Goal: Task Accomplishment & Management: Manage account settings

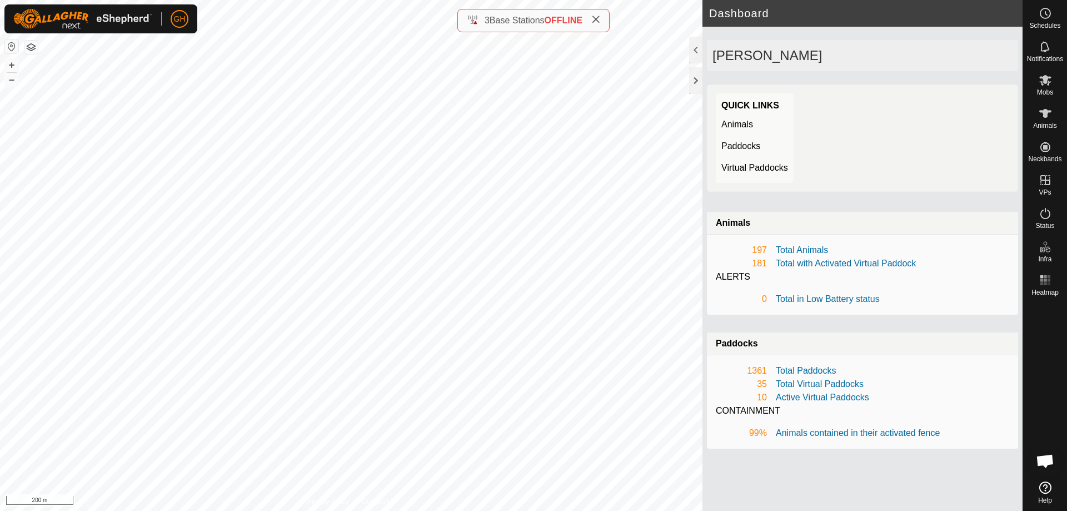
scroll to position [2386, 0]
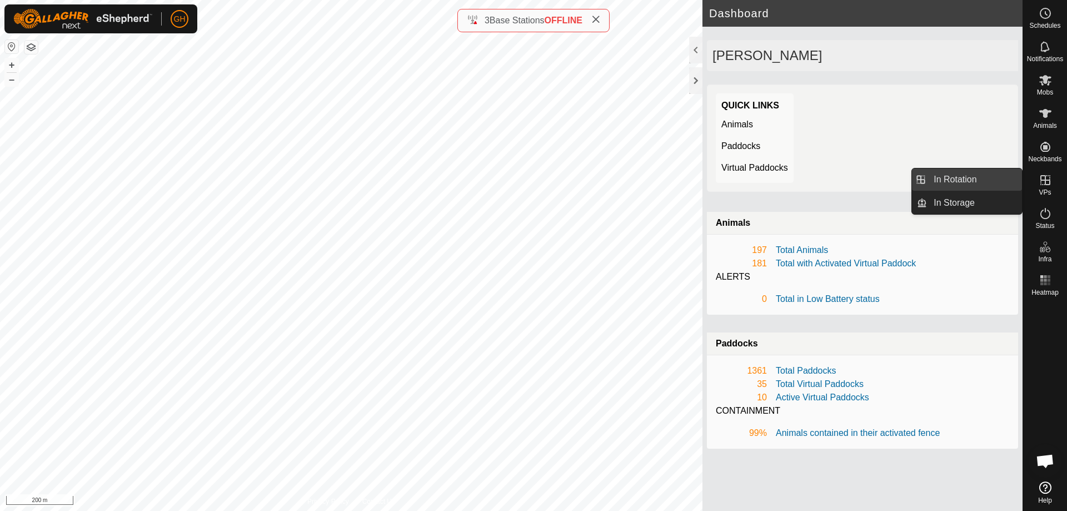
click at [974, 183] on link "In Rotation" at bounding box center [974, 179] width 95 height 22
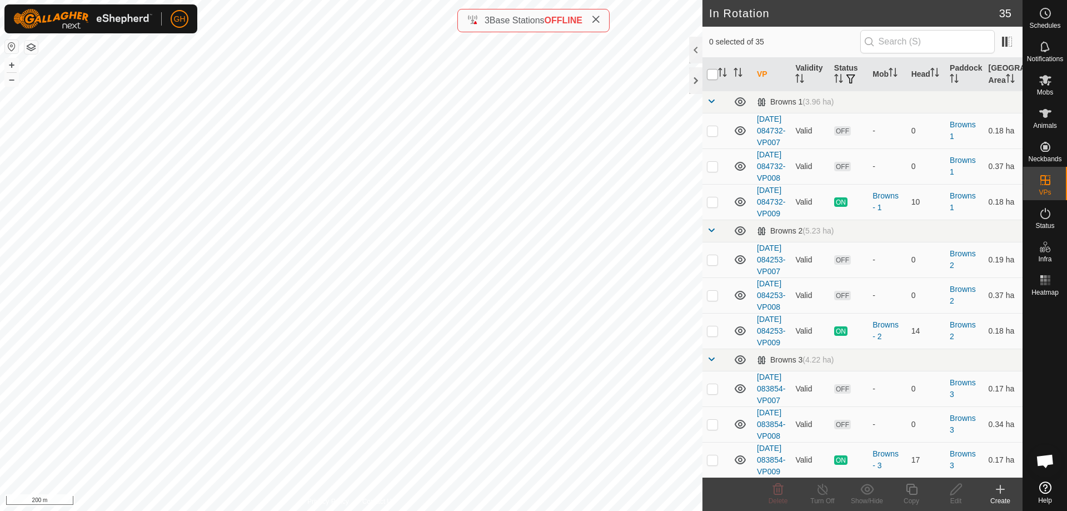
click at [710, 75] on input "checkbox" at bounding box center [712, 74] width 11 height 11
checkbox input "true"
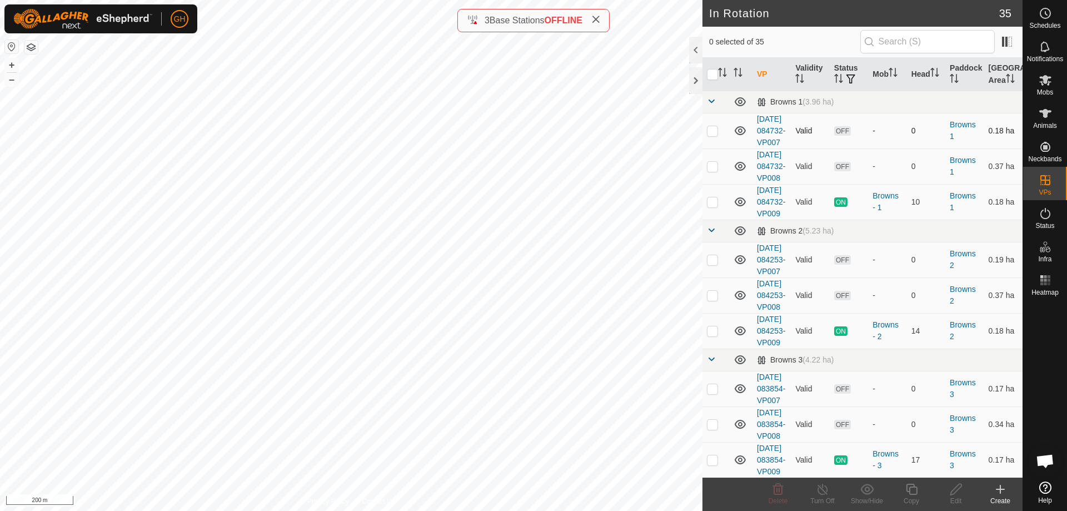
checkbox input "true"
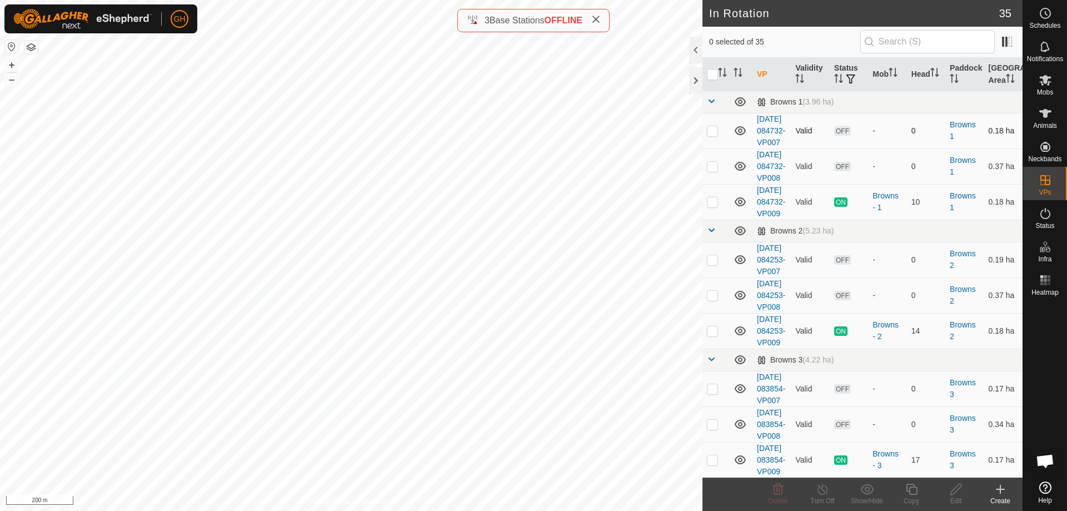
checkbox input "true"
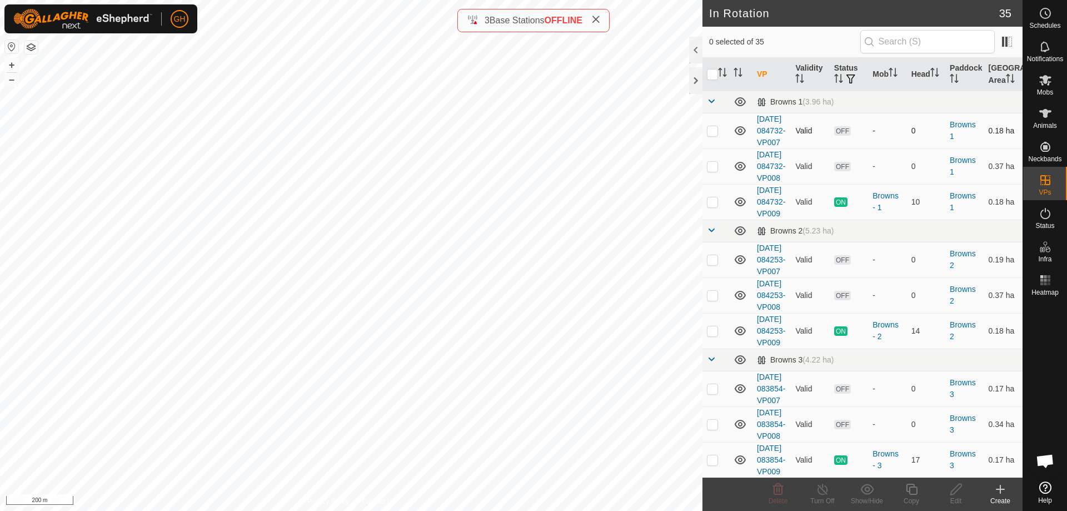
checkbox input "true"
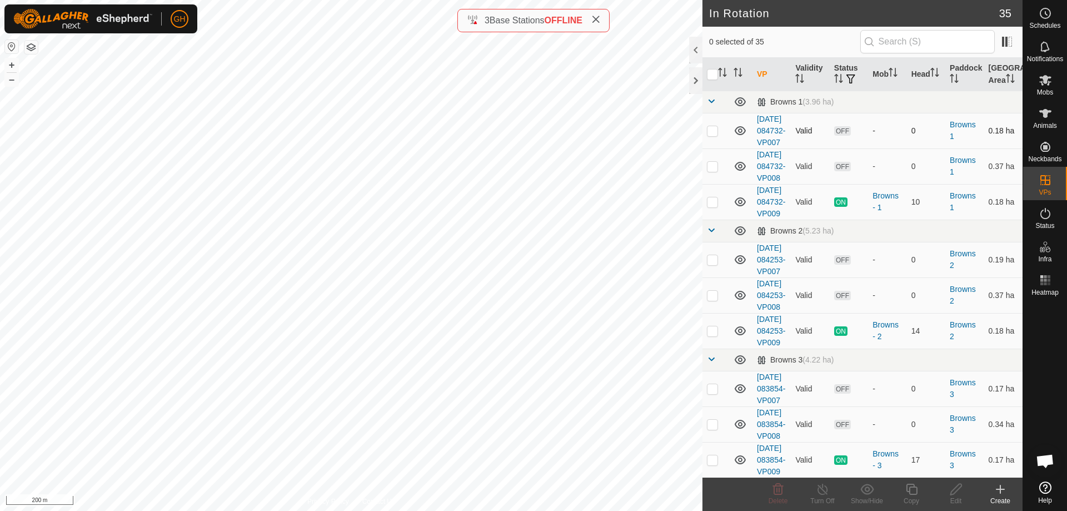
checkbox input "true"
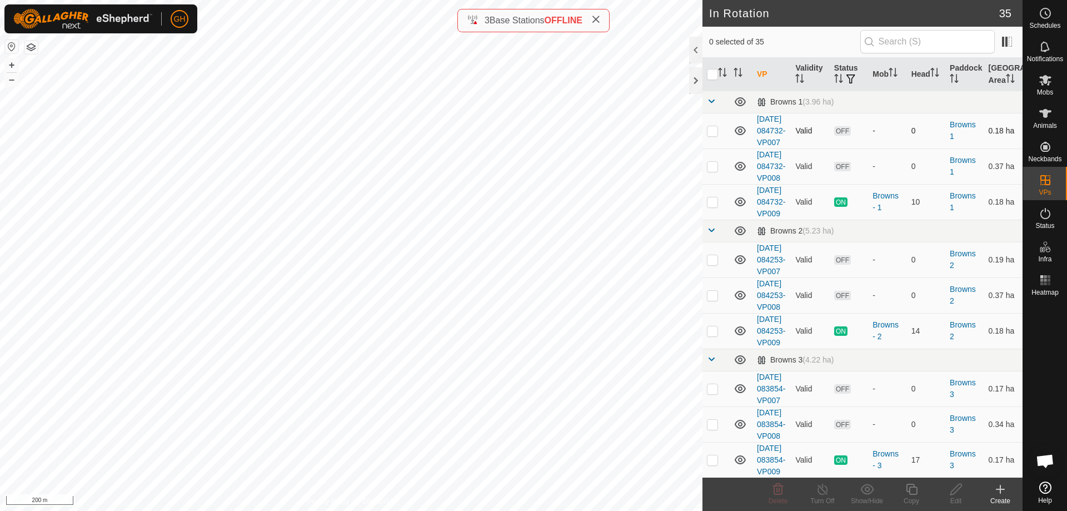
checkbox input "true"
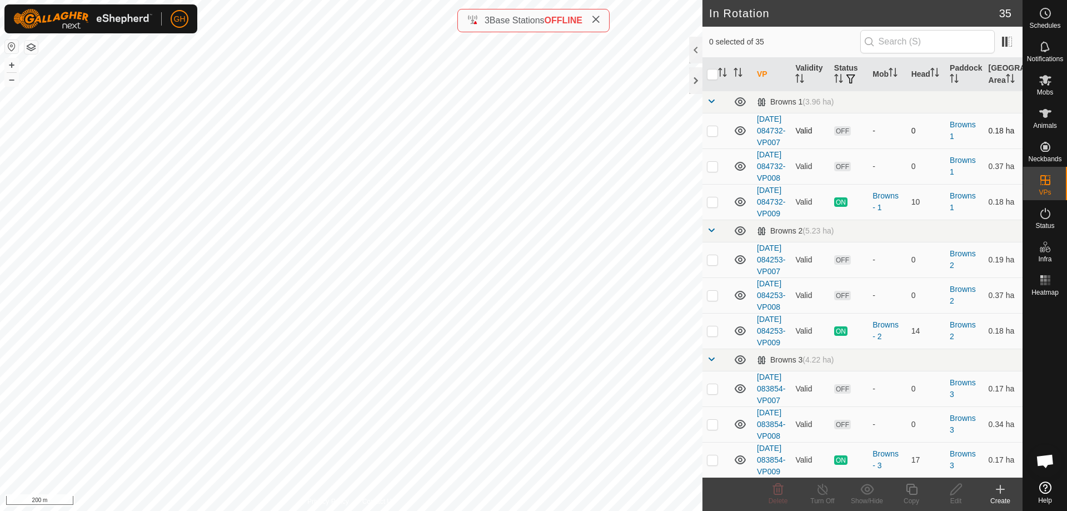
checkbox input "true"
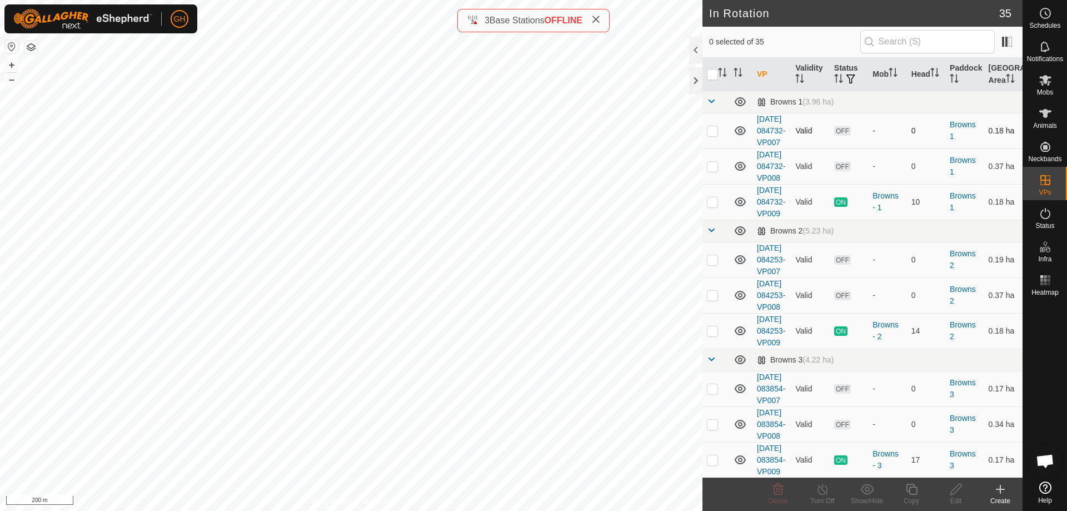
checkbox input "true"
click at [715, 206] on p-checkbox at bounding box center [712, 201] width 11 height 9
checkbox input "false"
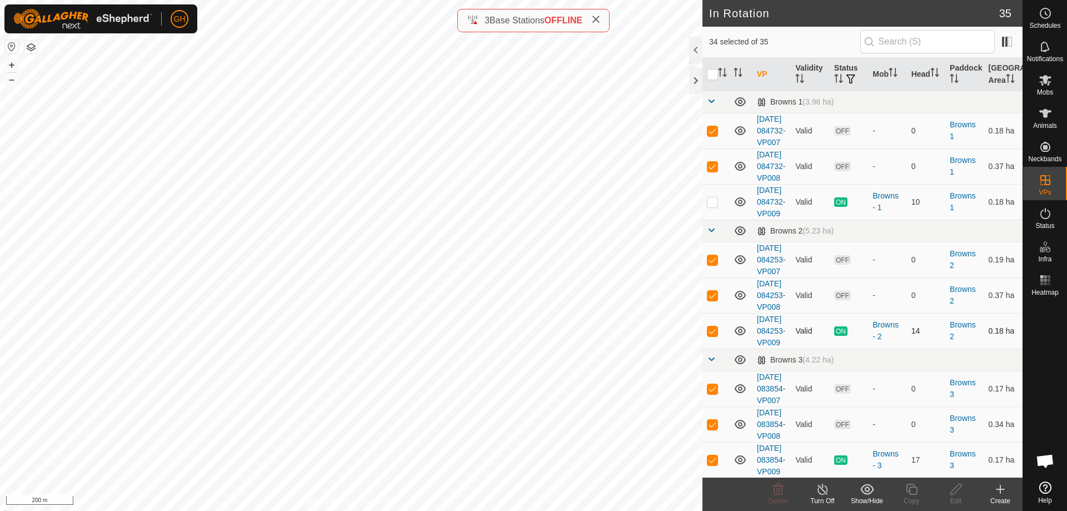
click at [711, 335] on p-checkbox at bounding box center [712, 330] width 11 height 9
checkbox input "false"
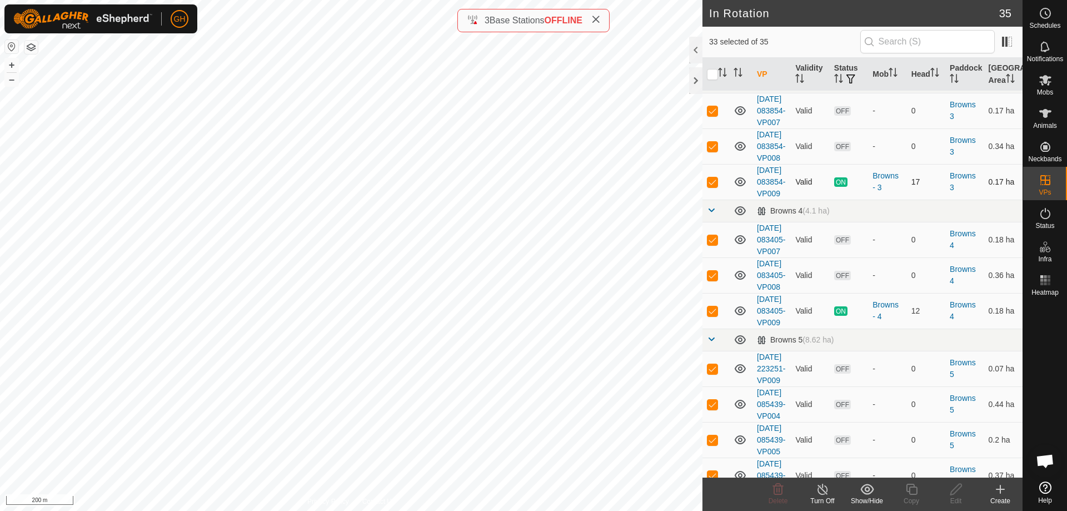
click at [709, 186] on p-checkbox at bounding box center [712, 181] width 11 height 9
checkbox input "false"
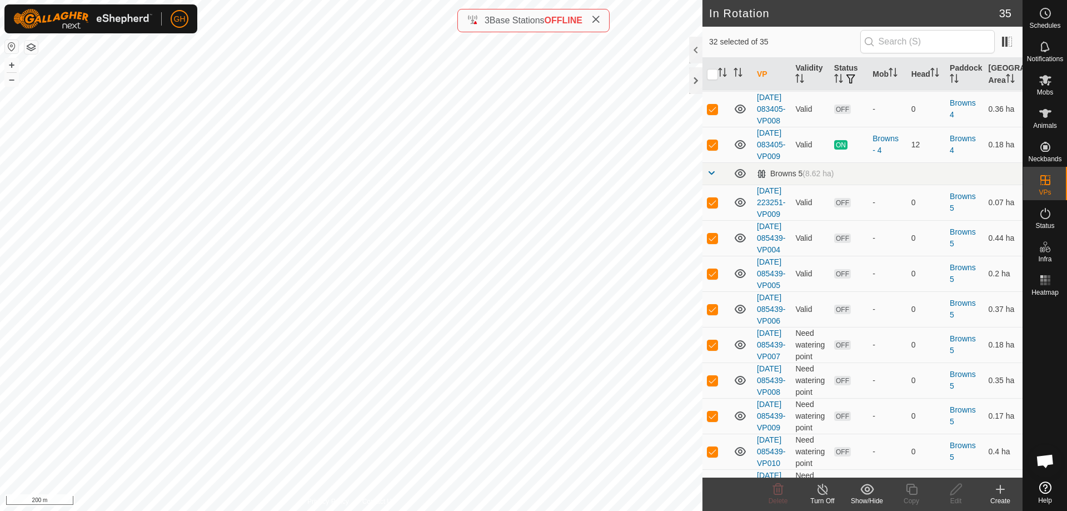
scroll to position [445, 0]
click at [716, 148] on p-checkbox at bounding box center [712, 144] width 11 height 9
checkbox input "false"
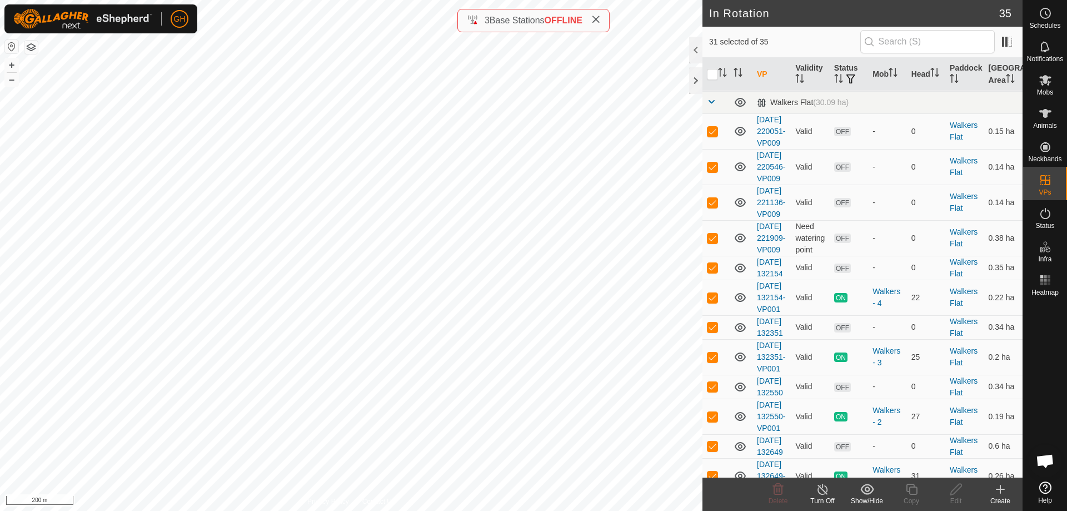
scroll to position [945, 0]
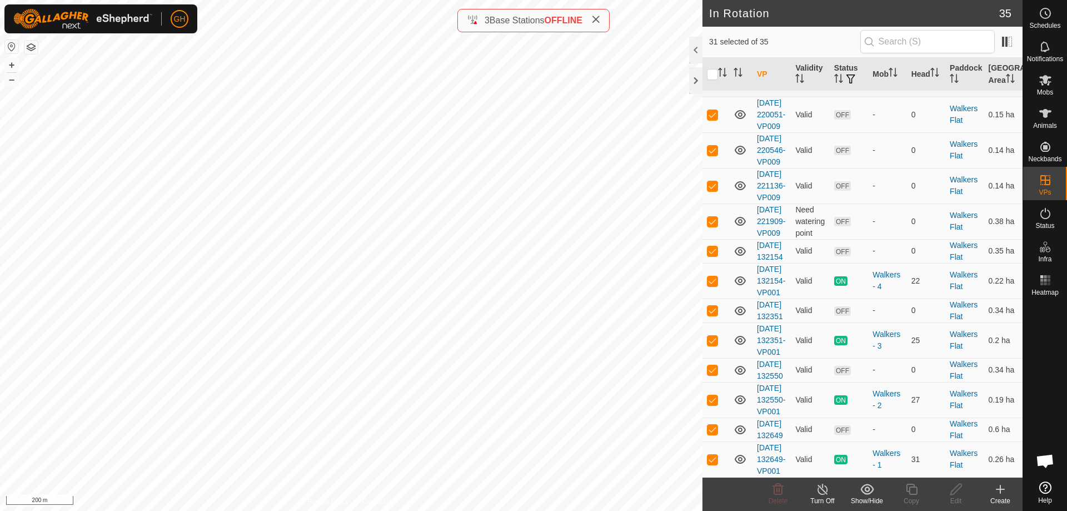
checkbox input "false"
click at [714, 61] on p-checkbox at bounding box center [712, 56] width 11 height 9
checkbox input "false"
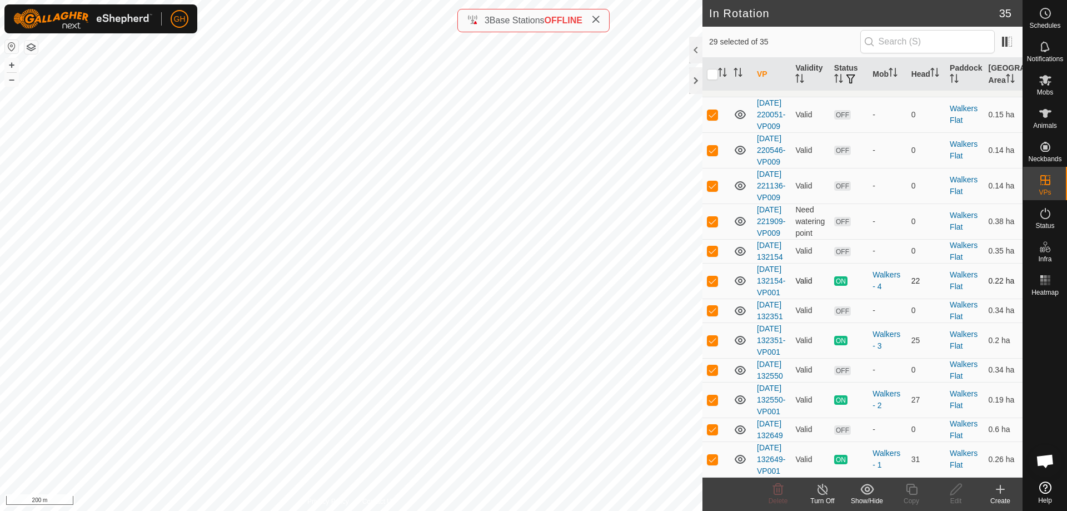
click at [715, 285] on p-checkbox at bounding box center [712, 280] width 11 height 9
checkbox input "false"
click at [712, 345] on p-checkbox at bounding box center [712, 340] width 11 height 9
checkbox input "false"
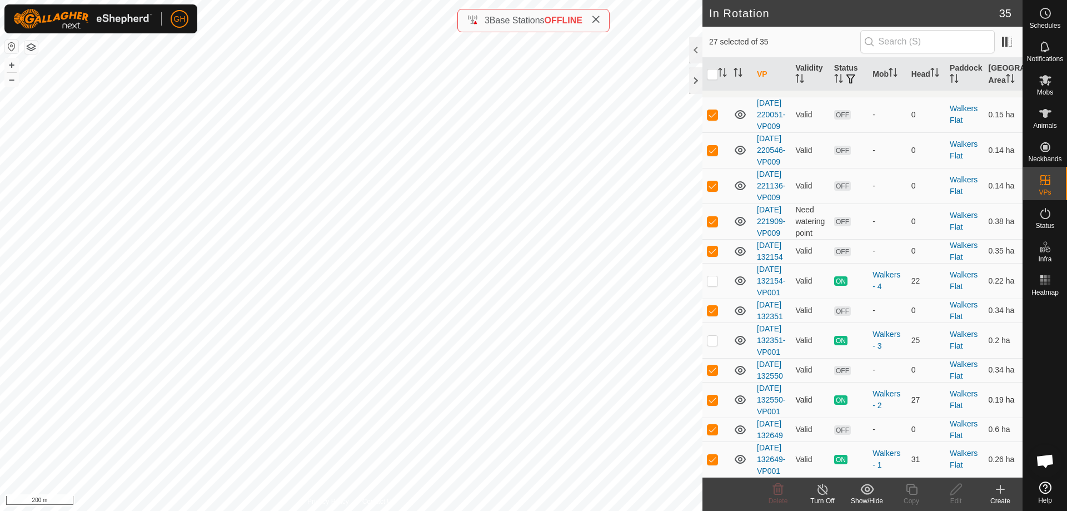
click at [710, 395] on p-checkbox at bounding box center [712, 399] width 11 height 9
checkbox input "false"
click at [711, 455] on p-checkbox at bounding box center [712, 459] width 11 height 9
checkbox input "false"
click at [784, 495] on icon at bounding box center [777, 488] width 13 height 13
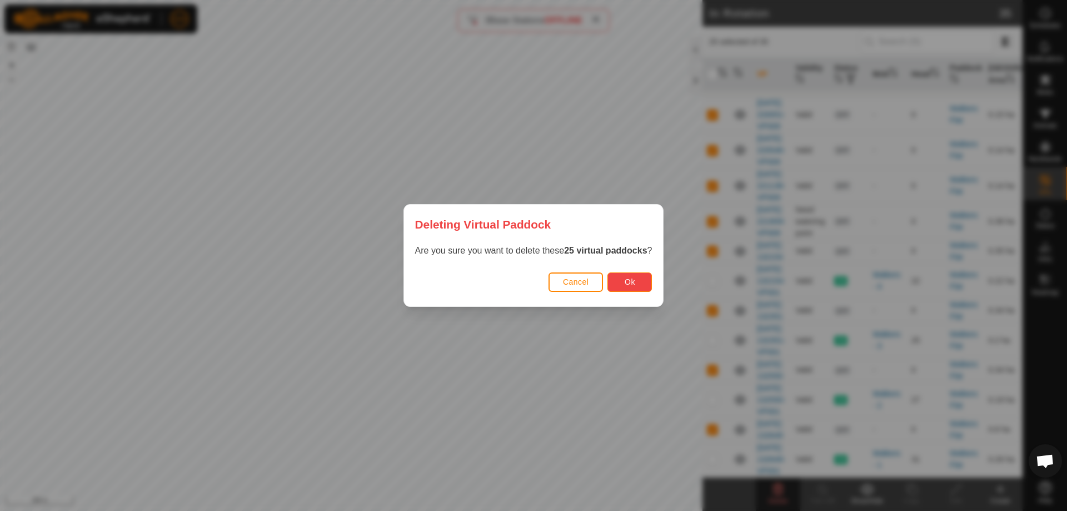
click at [639, 285] on button "Ok" at bounding box center [630, 281] width 44 height 19
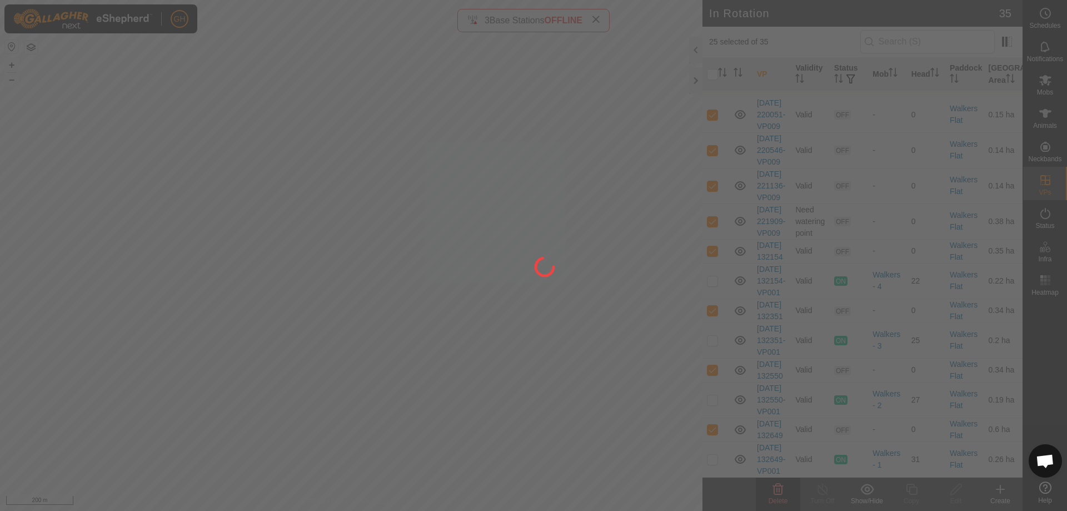
checkbox input "false"
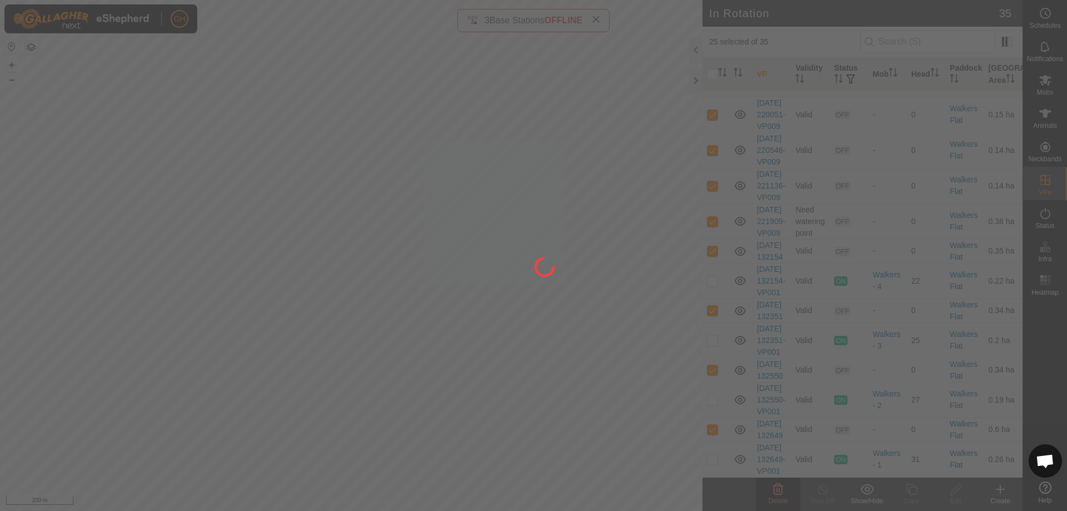
checkbox input "false"
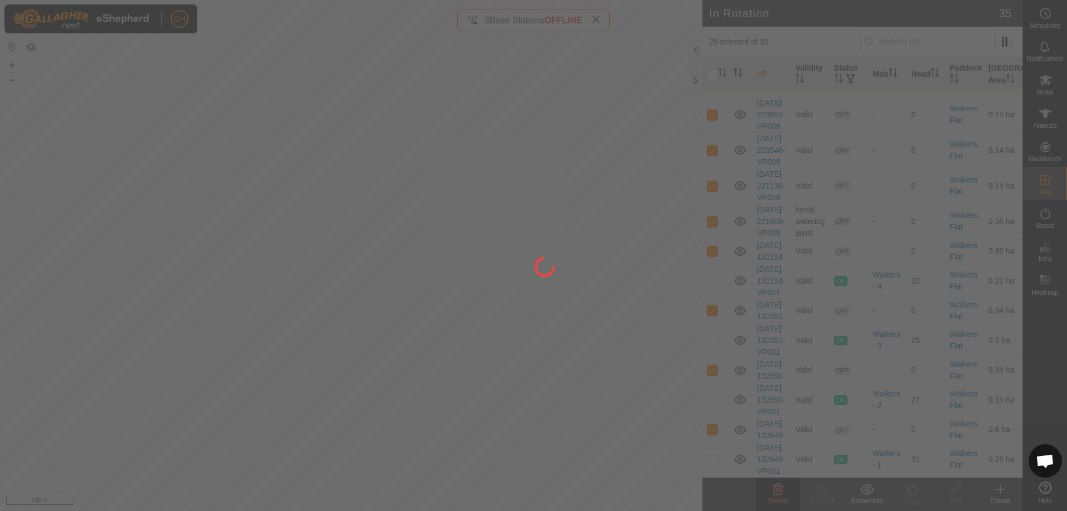
checkbox input "false"
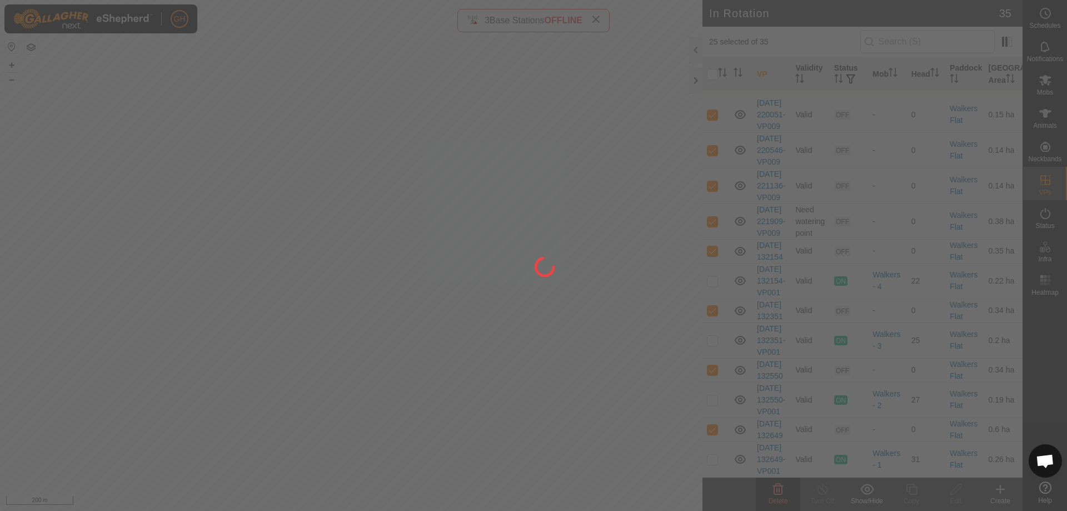
checkbox input "false"
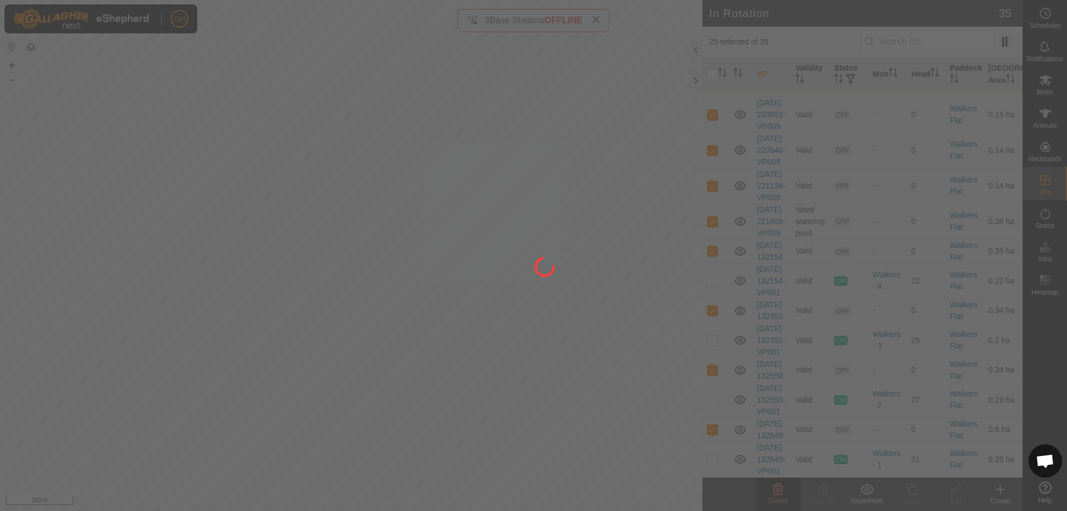
checkbox input "false"
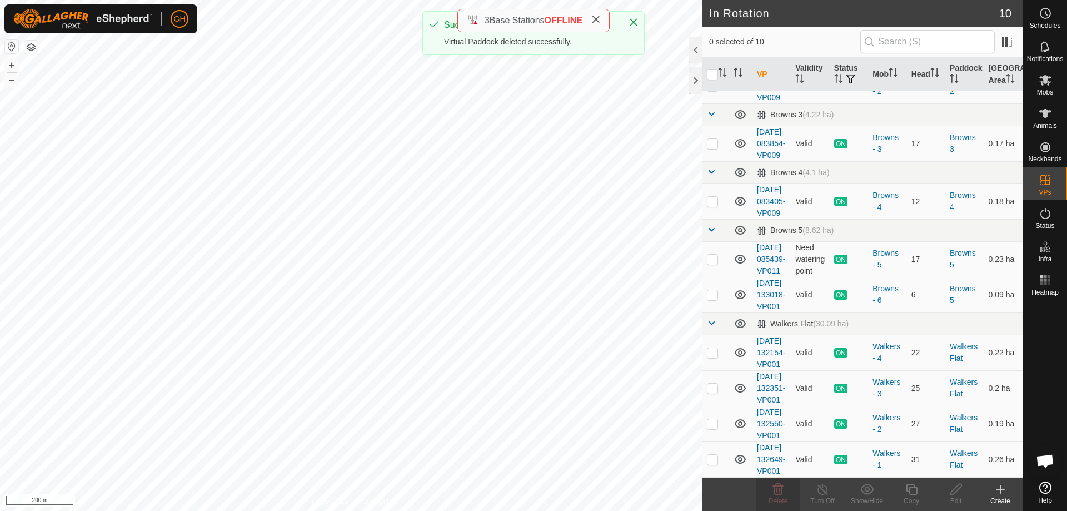
scroll to position [0, 0]
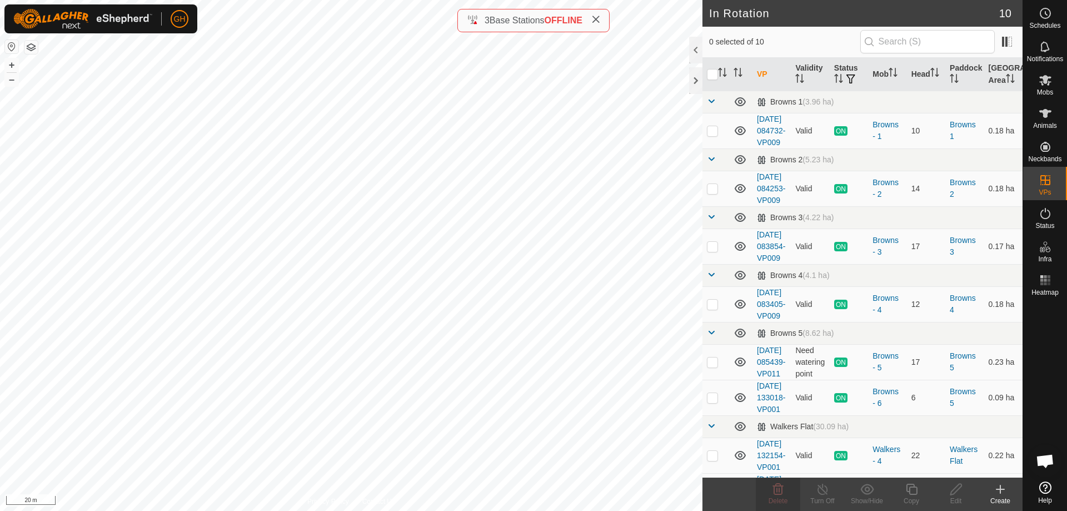
checkbox input "true"
click at [910, 487] on icon at bounding box center [911, 489] width 11 height 11
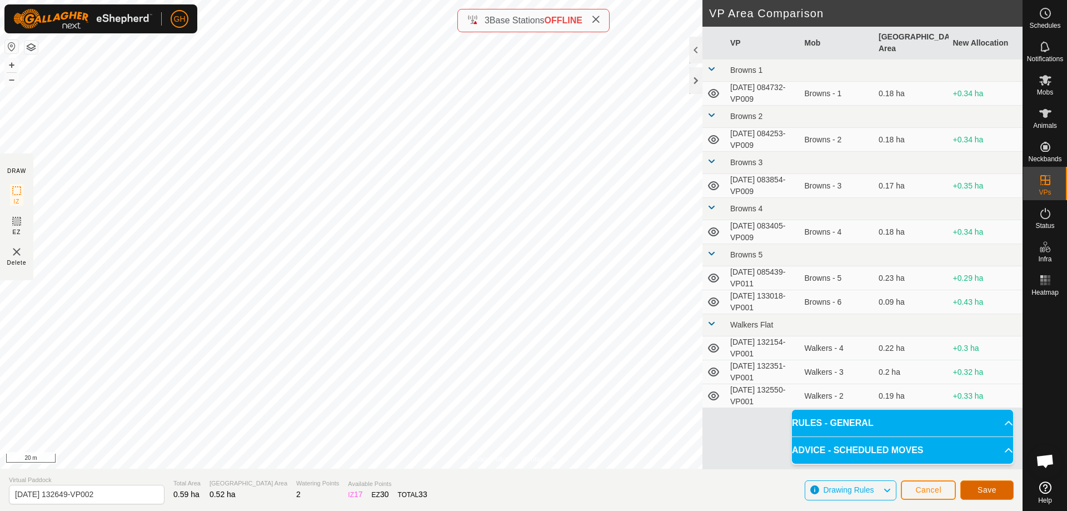
click at [974, 486] on button "Save" at bounding box center [986, 489] width 53 height 19
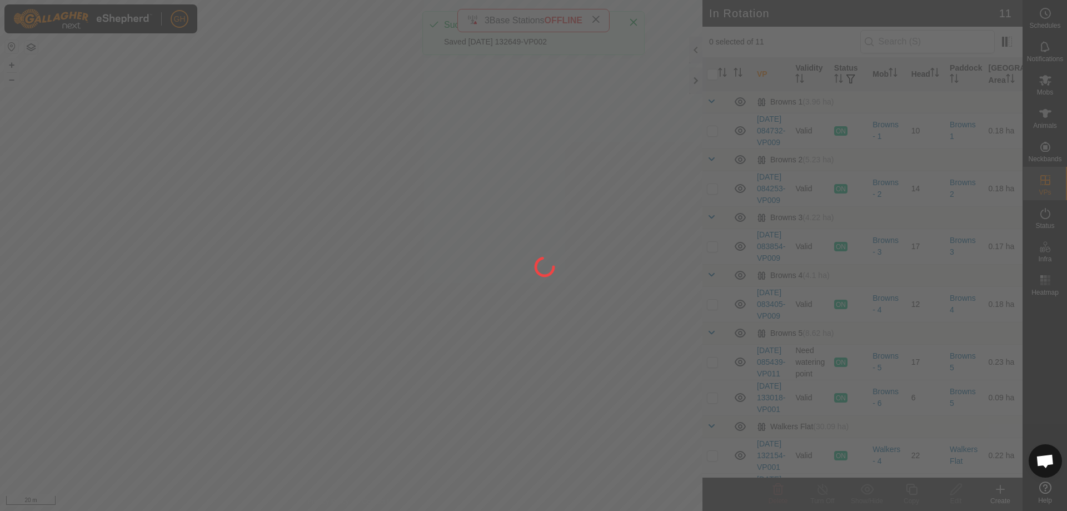
click at [331, 293] on div at bounding box center [533, 255] width 1067 height 511
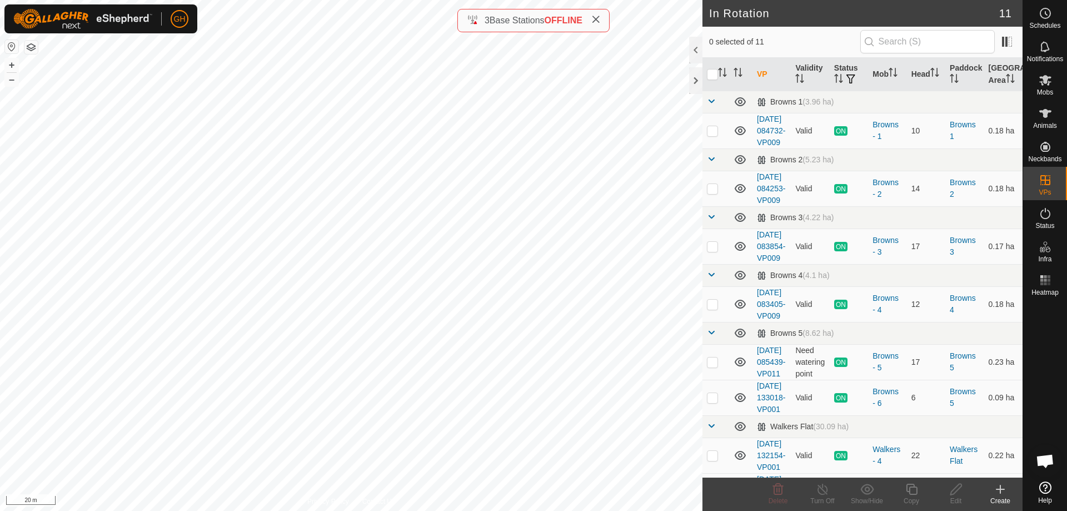
checkbox input "true"
click at [908, 494] on icon at bounding box center [912, 488] width 14 height 13
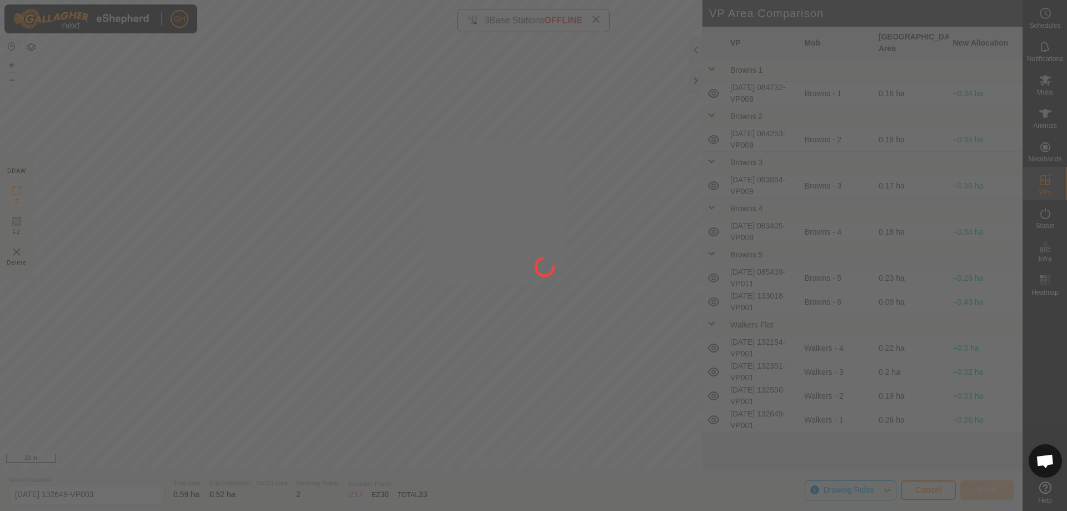
click at [673, 342] on div at bounding box center [533, 255] width 1067 height 511
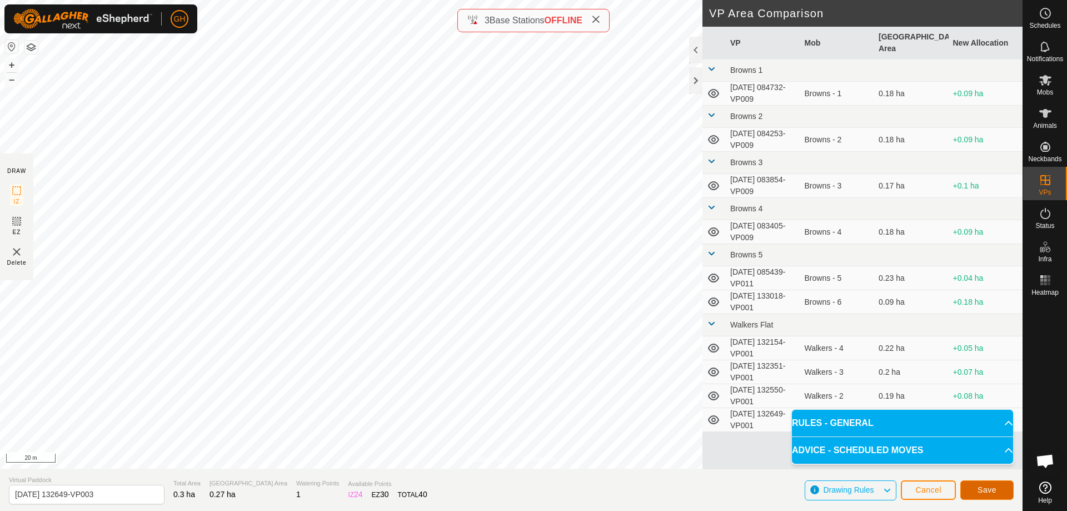
click at [1000, 489] on button "Save" at bounding box center [986, 489] width 53 height 19
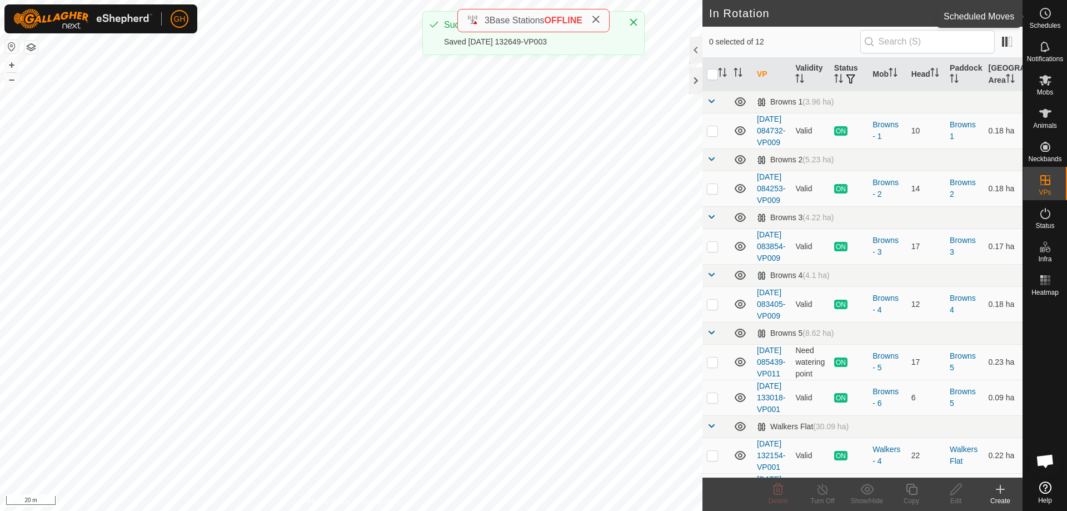
click at [1042, 20] on es-schedule-vp-svg-icon at bounding box center [1046, 13] width 20 height 18
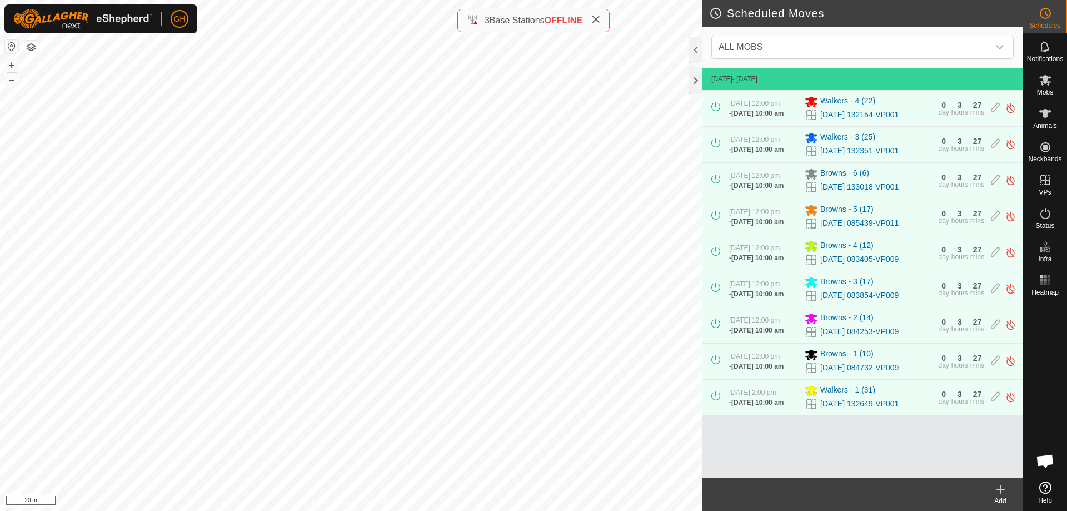
click at [1002, 487] on icon at bounding box center [1000, 488] width 13 height 13
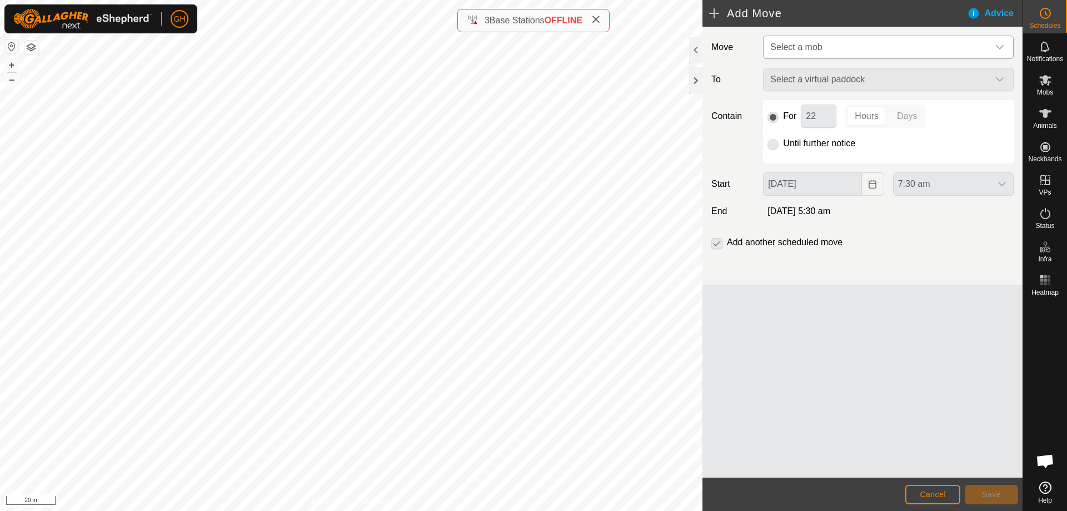
click at [835, 38] on span "Select a mob" at bounding box center [877, 47] width 223 height 22
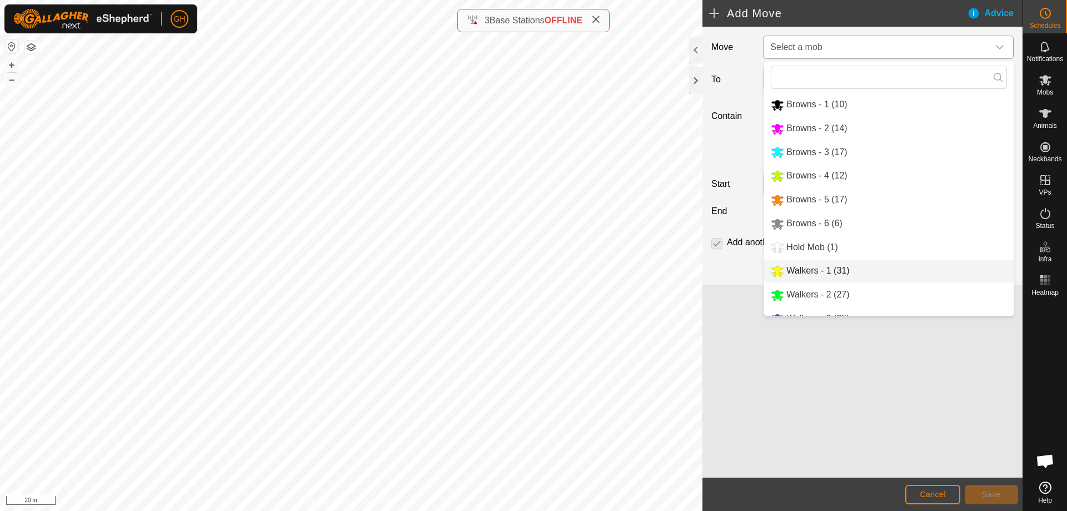
click at [824, 273] on li "Walkers - 1 (31)" at bounding box center [889, 271] width 250 height 23
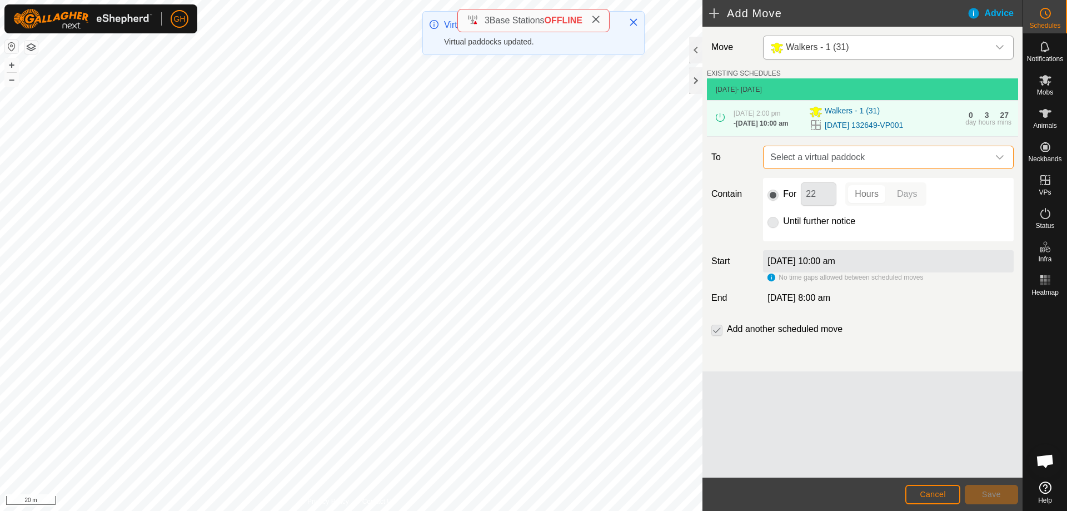
click at [851, 156] on span "Select a virtual paddock" at bounding box center [877, 157] width 223 height 22
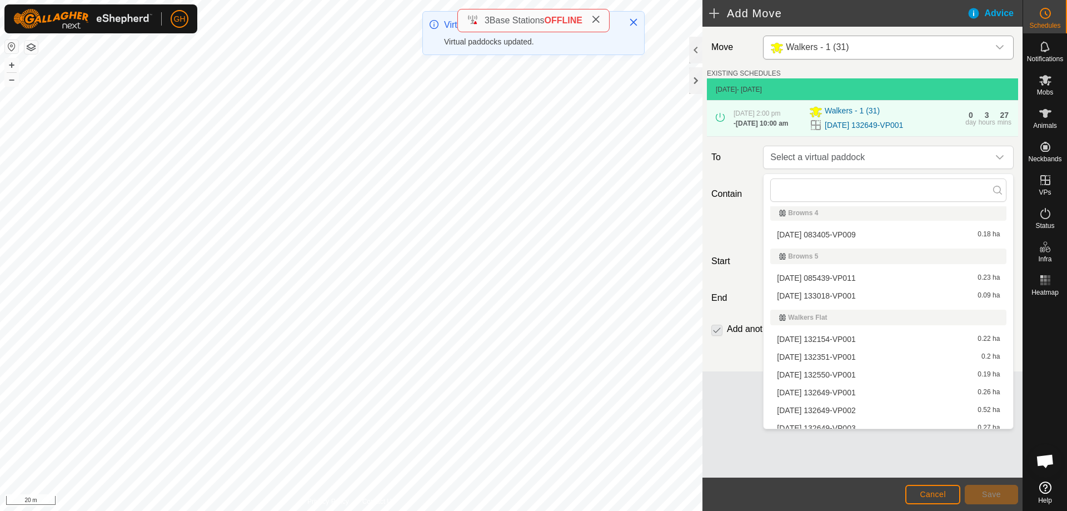
scroll to position [143, 0]
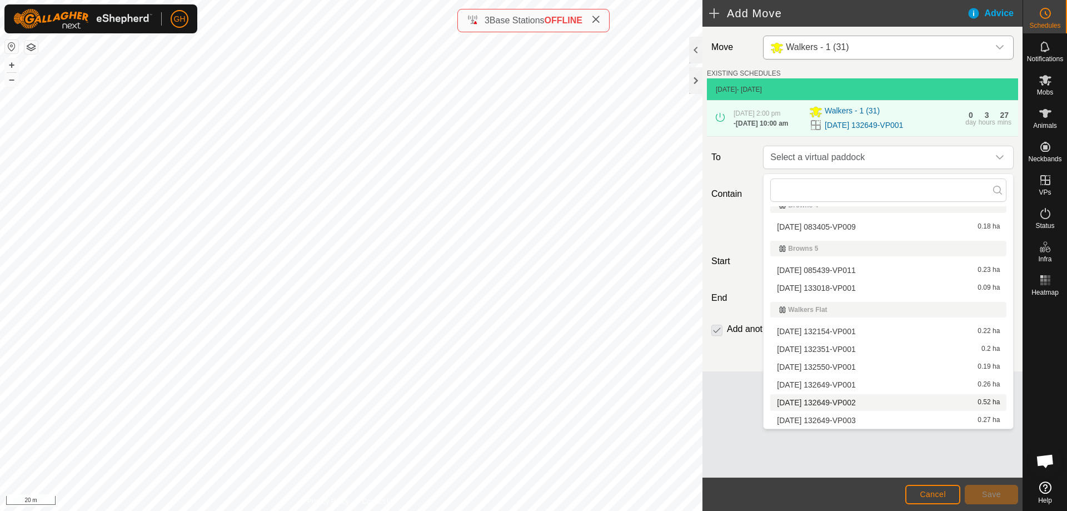
click at [855, 403] on span "[DATE] 132649-VP002" at bounding box center [816, 403] width 78 height 8
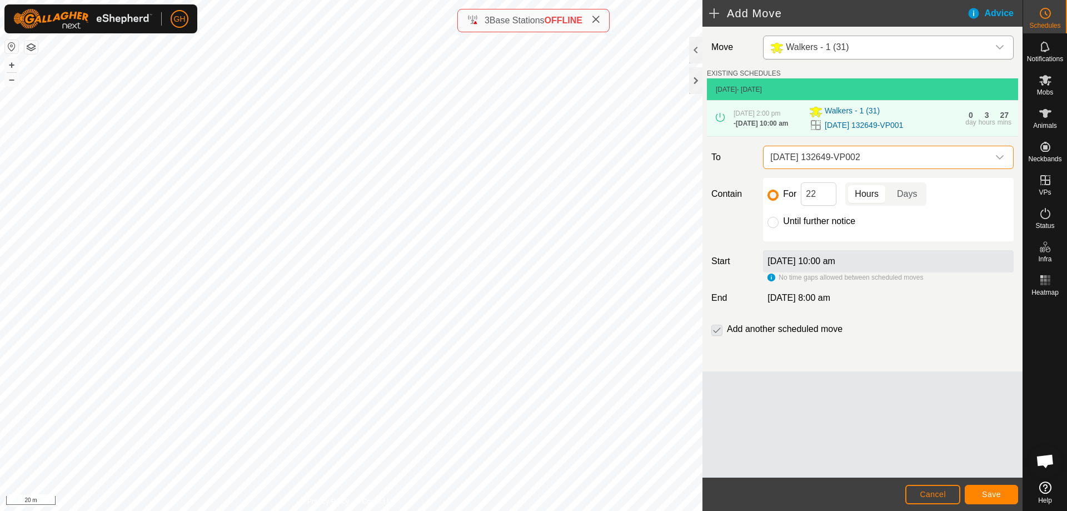
click at [837, 196] on div "For 22 Hours Days" at bounding box center [889, 193] width 242 height 23
click at [832, 197] on input "22" at bounding box center [819, 193] width 36 height 23
click at [989, 489] on button "Save" at bounding box center [991, 494] width 53 height 19
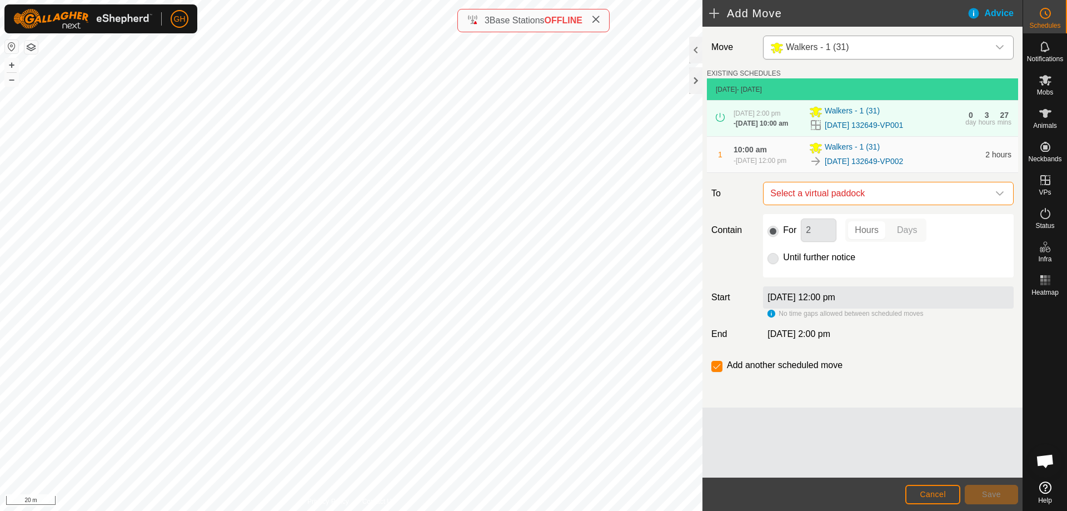
click at [833, 202] on span "Select a virtual paddock" at bounding box center [877, 193] width 223 height 22
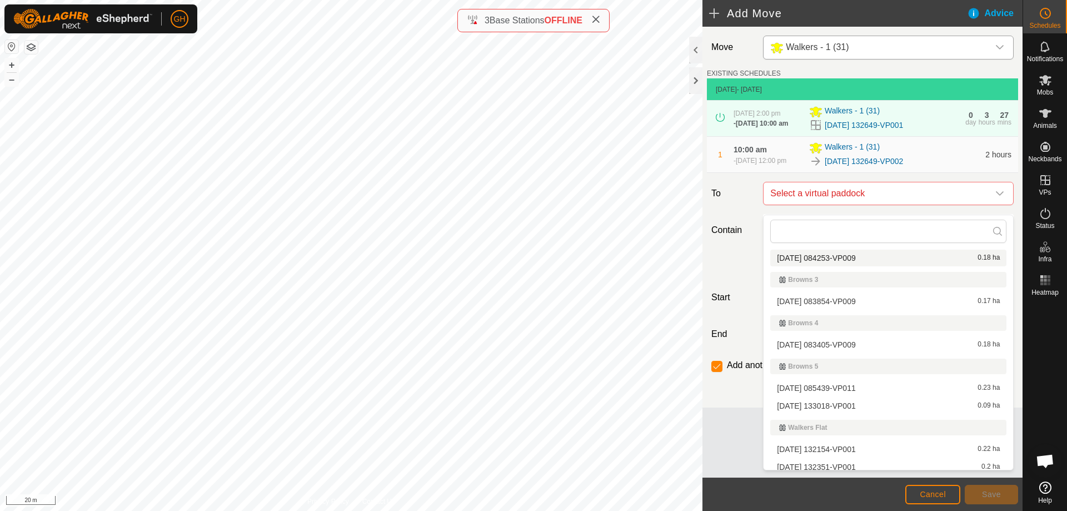
scroll to position [126, 0]
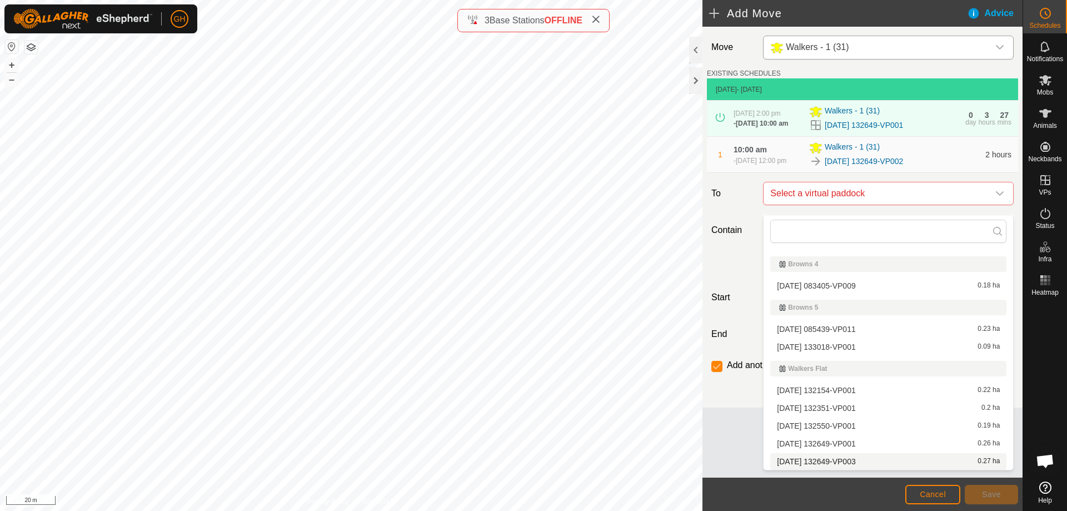
click at [863, 463] on li "[DATE] 132649-VP003 0.27 ha" at bounding box center [888, 461] width 236 height 17
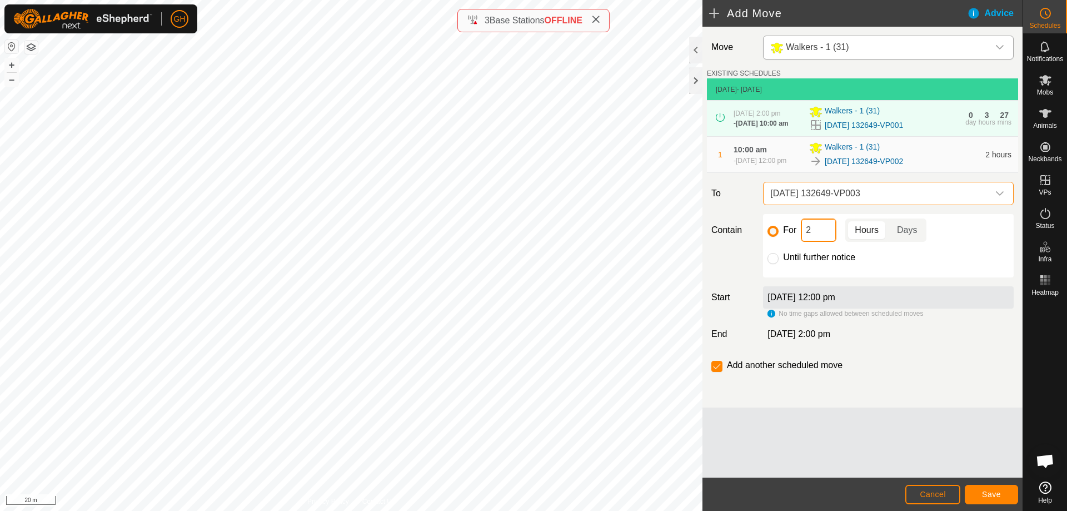
click at [820, 231] on input "2" at bounding box center [819, 229] width 36 height 23
type input "22"
click at [716, 372] on input "checkbox" at bounding box center [716, 366] width 11 height 11
checkbox input "false"
click at [994, 495] on span "Save" at bounding box center [991, 494] width 19 height 9
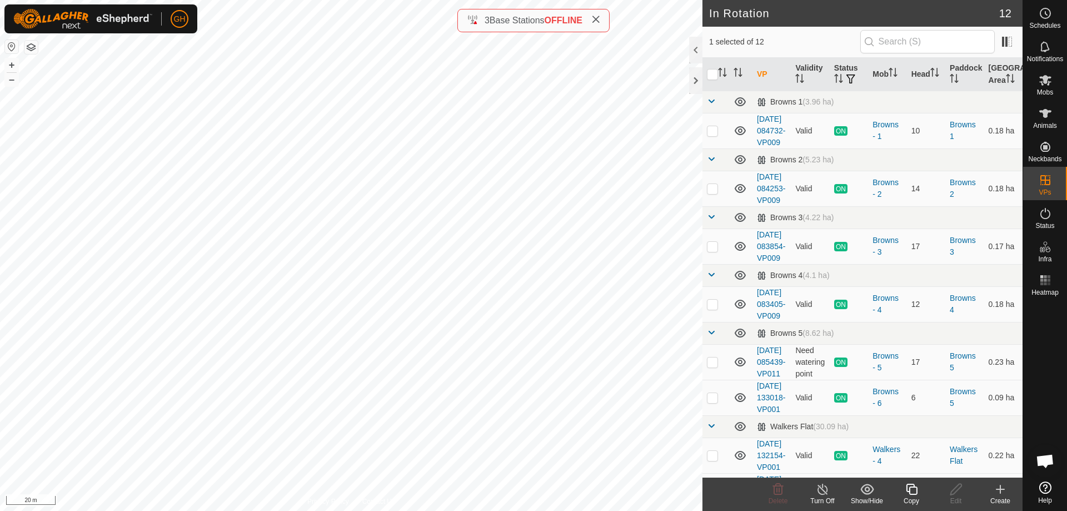
click at [999, 489] on icon at bounding box center [1001, 489] width 8 height 0
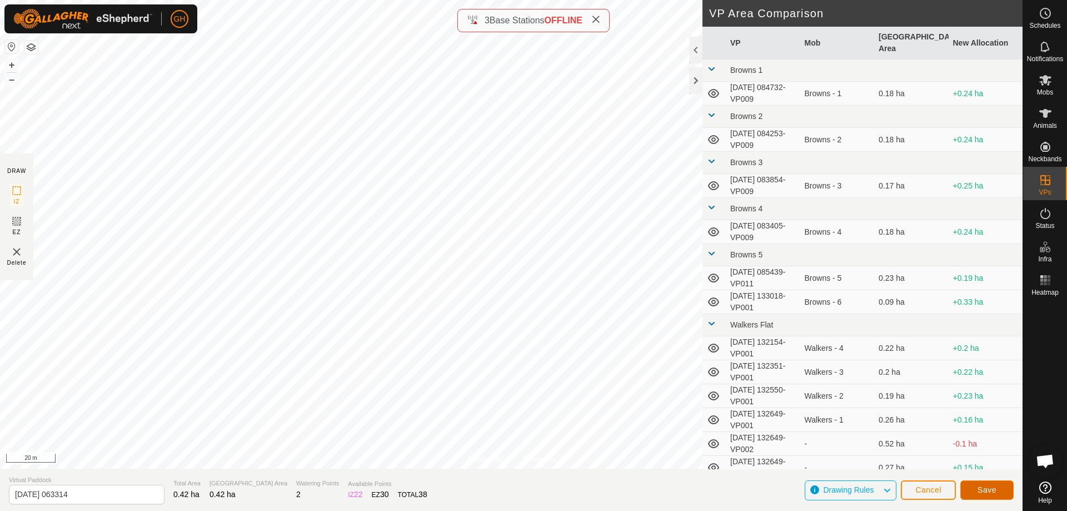
click at [989, 492] on span "Save" at bounding box center [987, 489] width 19 height 9
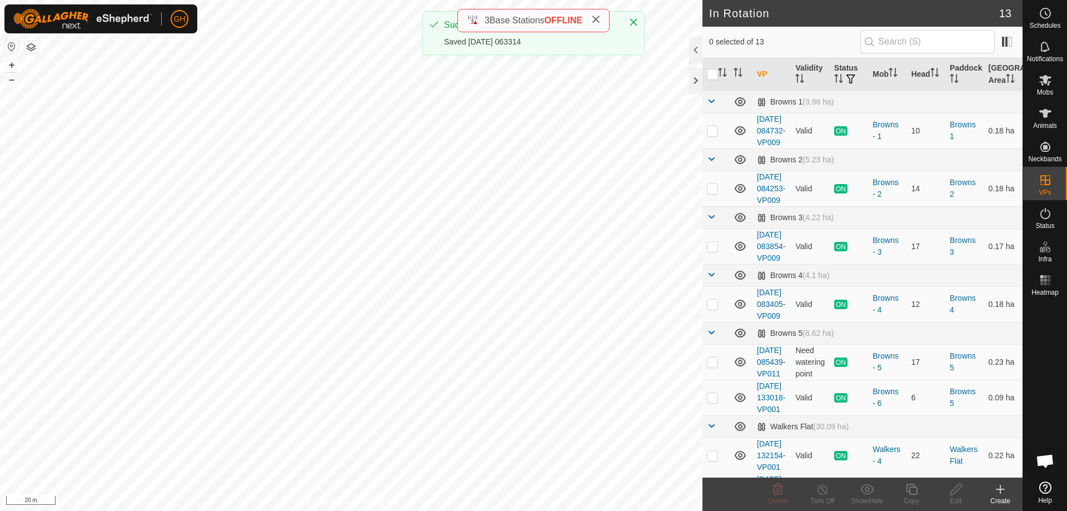
checkbox input "true"
click at [915, 485] on icon at bounding box center [912, 488] width 14 height 13
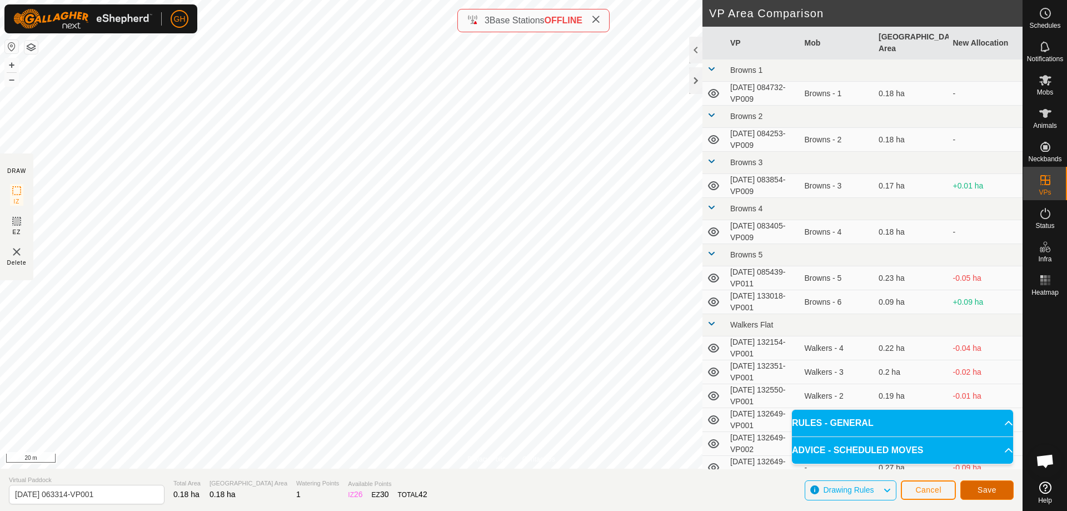
click at [998, 491] on button "Save" at bounding box center [986, 489] width 53 height 19
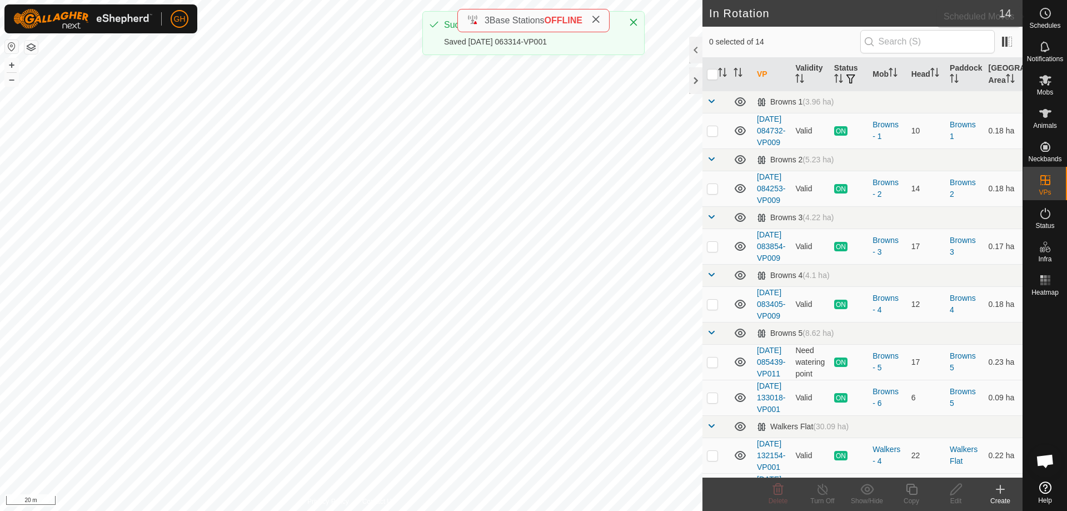
click at [1041, 26] on span "Schedules" at bounding box center [1044, 25] width 31 height 7
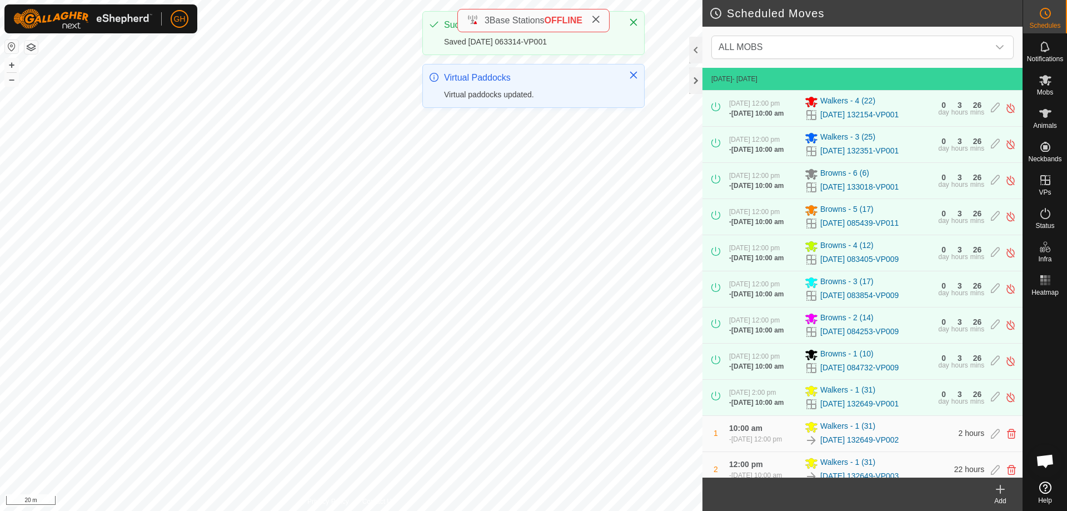
click at [1008, 491] on create-svg-icon at bounding box center [1000, 488] width 44 height 13
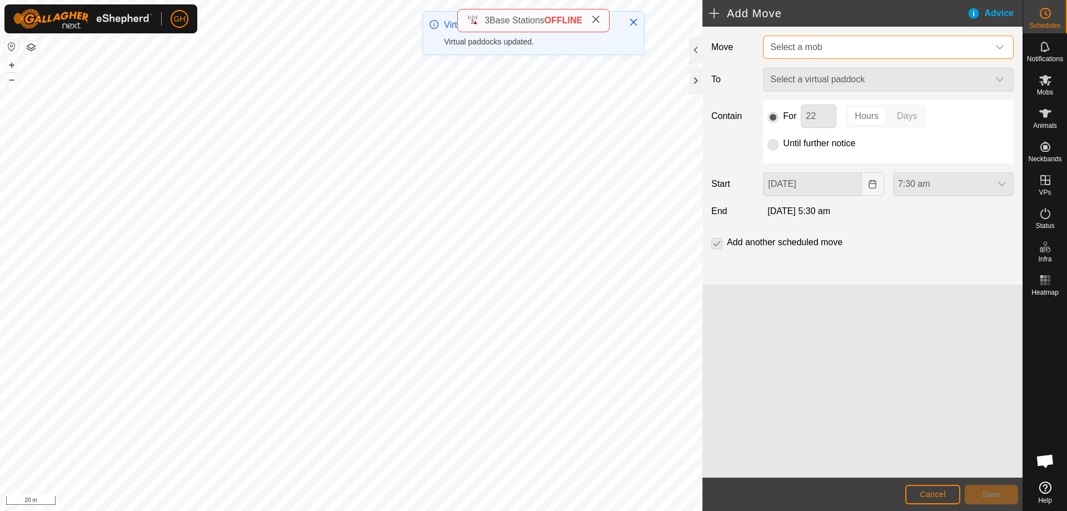
click at [858, 48] on span "Select a mob" at bounding box center [877, 47] width 223 height 22
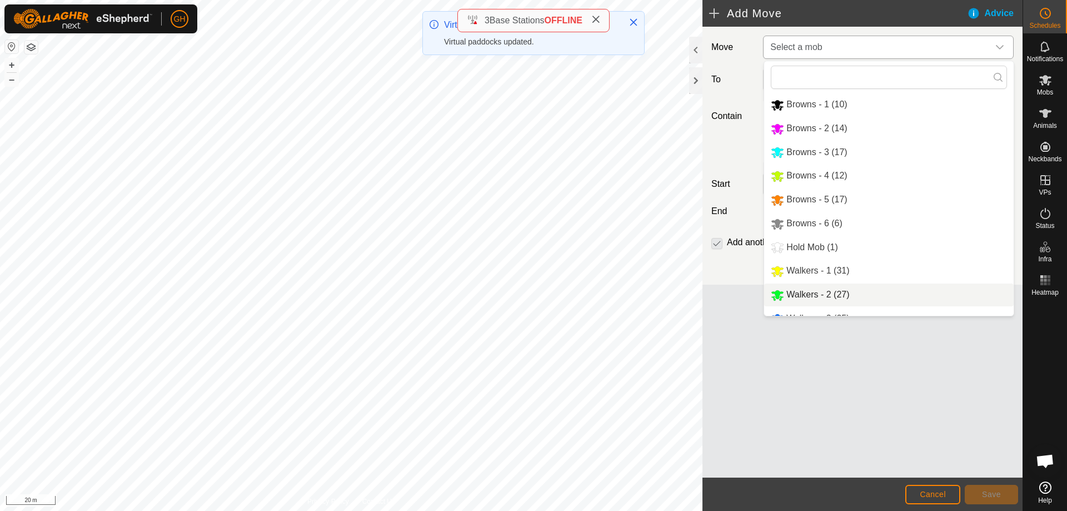
click at [831, 291] on li "Walkers - 2 (27)" at bounding box center [889, 294] width 250 height 23
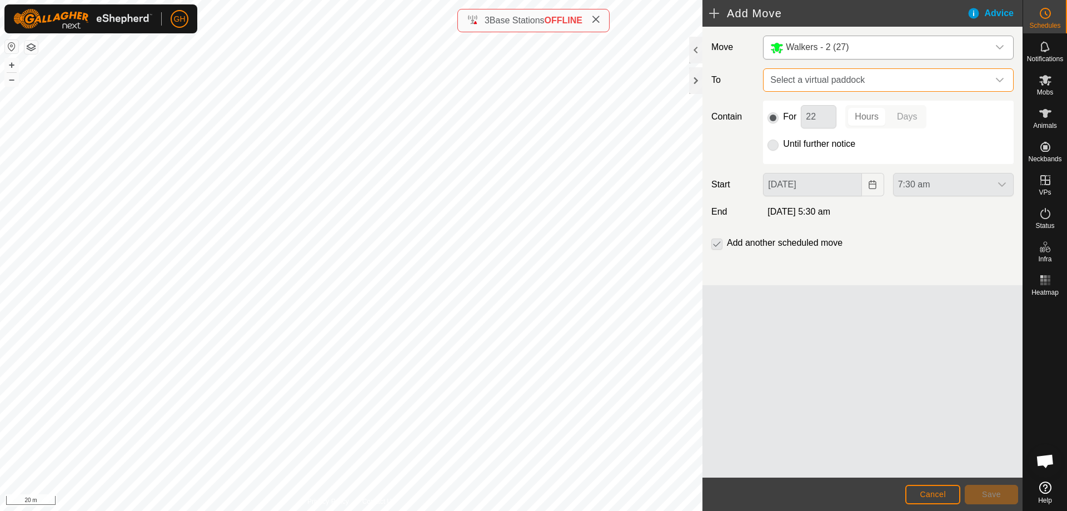
click at [853, 77] on span "Select a virtual paddock" at bounding box center [877, 80] width 223 height 22
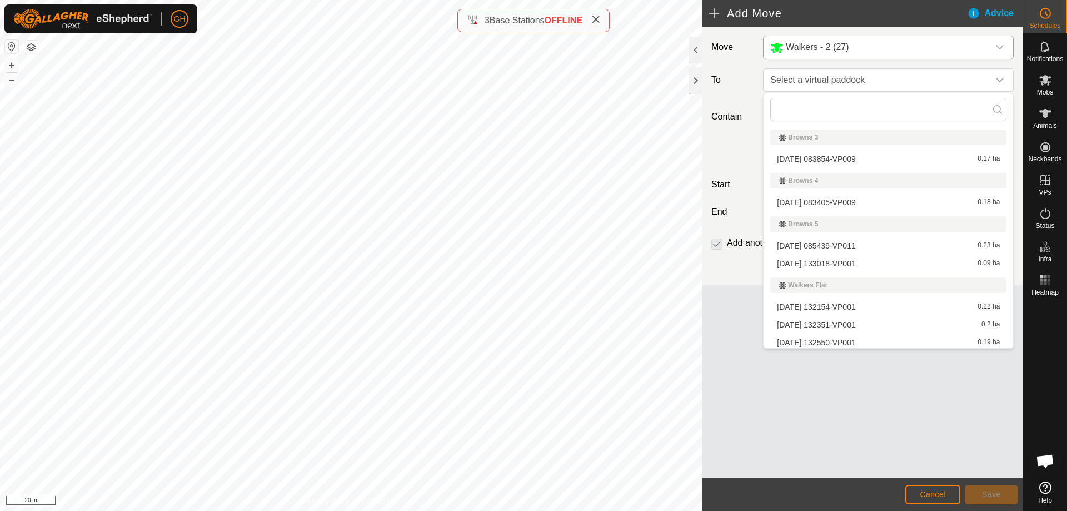
scroll to position [179, 0]
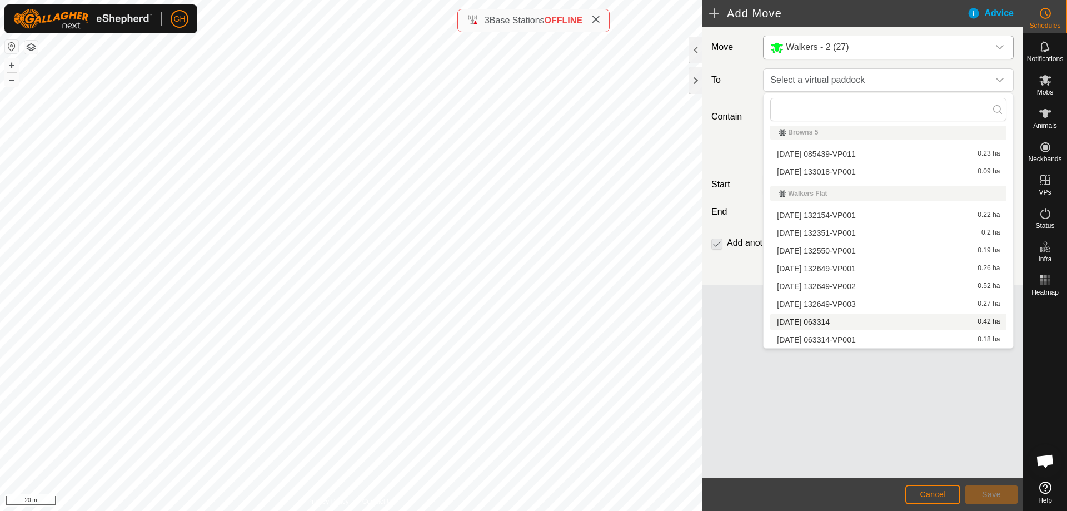
click at [864, 322] on li "[DATE] 063314 0.42 ha" at bounding box center [888, 321] width 236 height 17
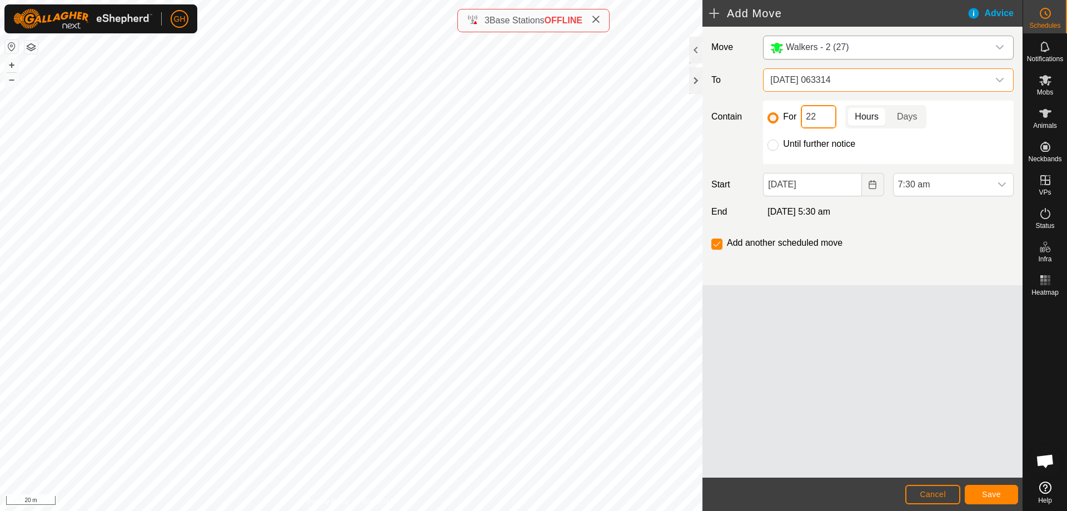
click at [829, 123] on input "22" at bounding box center [819, 116] width 36 height 23
click at [873, 182] on icon "Choose Date" at bounding box center [872, 184] width 9 height 9
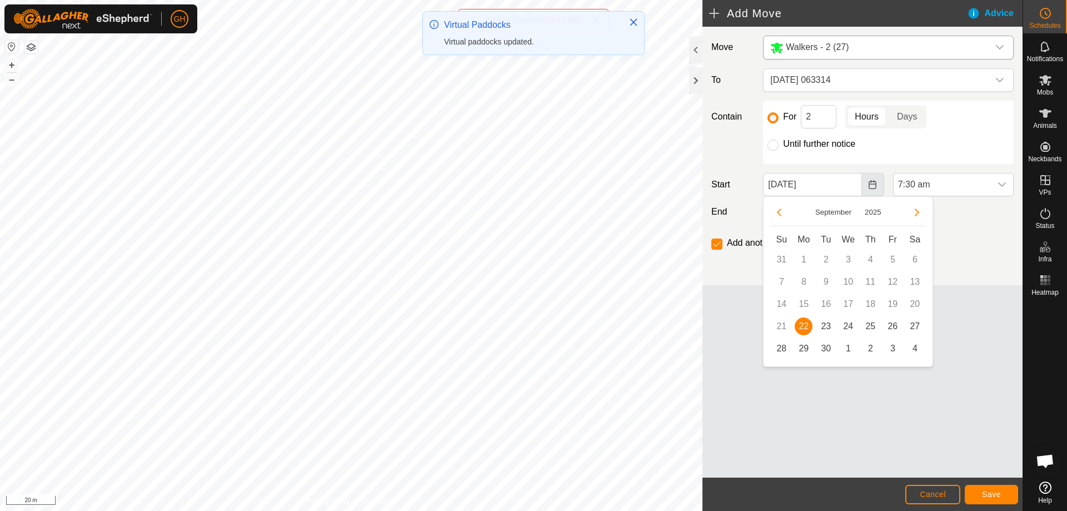
click at [873, 182] on icon "Choose Date" at bounding box center [872, 184] width 9 height 9
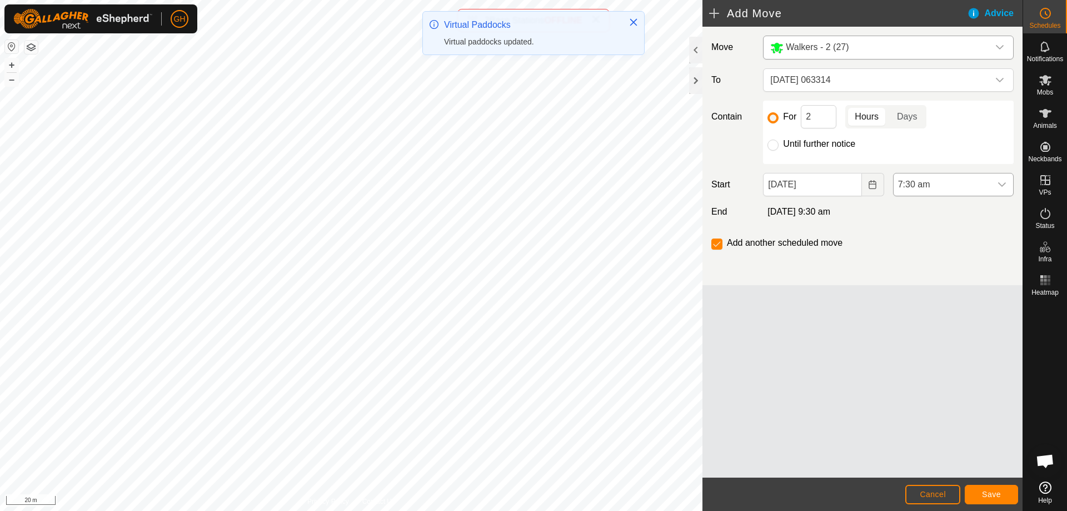
click at [930, 181] on span "7:30 am" at bounding box center [942, 184] width 97 height 22
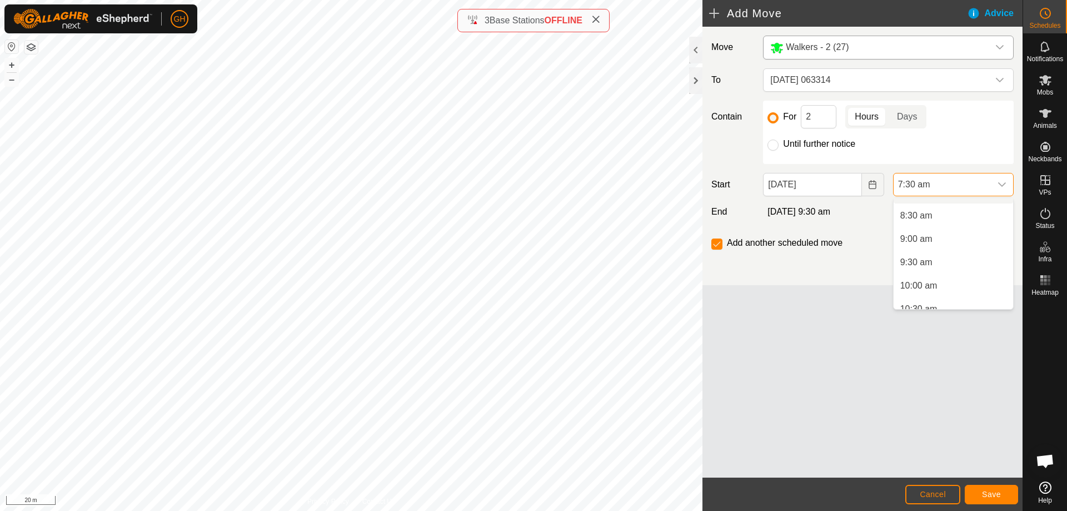
scroll to position [428, 0]
click at [936, 245] on li "10:00 am" at bounding box center [954, 248] width 120 height 22
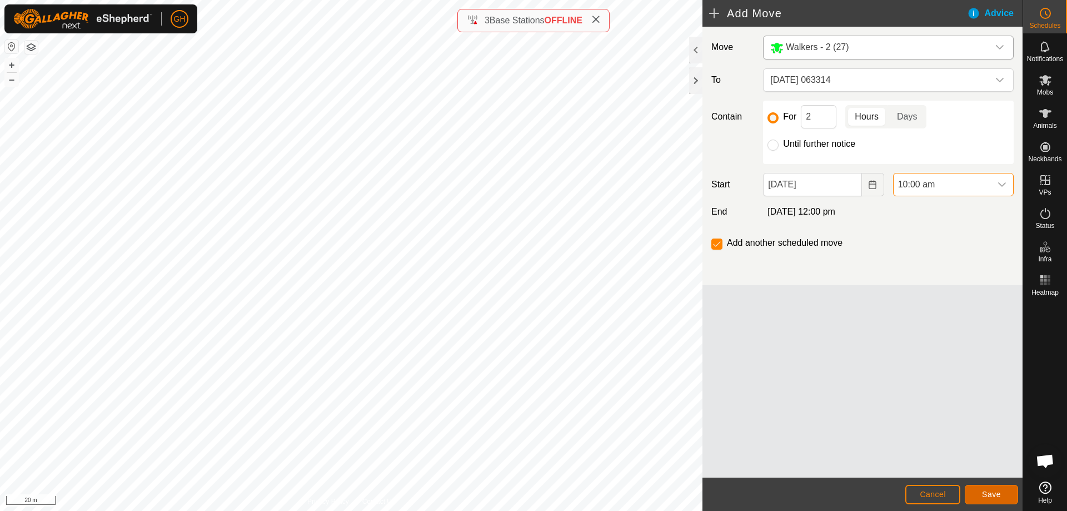
click at [999, 491] on span "Save" at bounding box center [991, 494] width 19 height 9
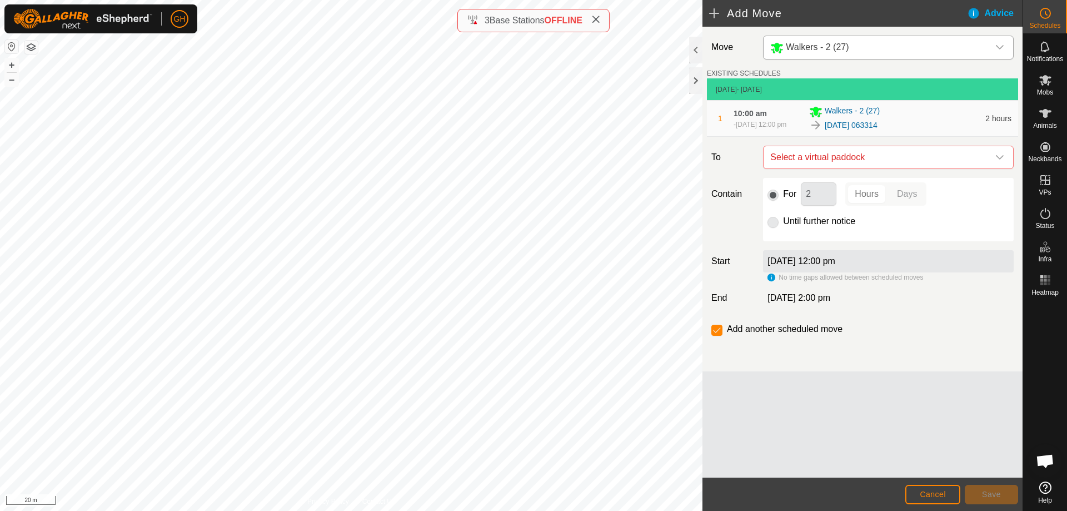
click at [890, 147] on div "Move Walkers - 2 (27) EXISTING SCHEDULES [DATE] - [DATE] 1 10:00 am [DATE], 12:…" at bounding box center [863, 199] width 320 height 345
click at [890, 151] on span "Select a virtual paddock" at bounding box center [877, 157] width 223 height 22
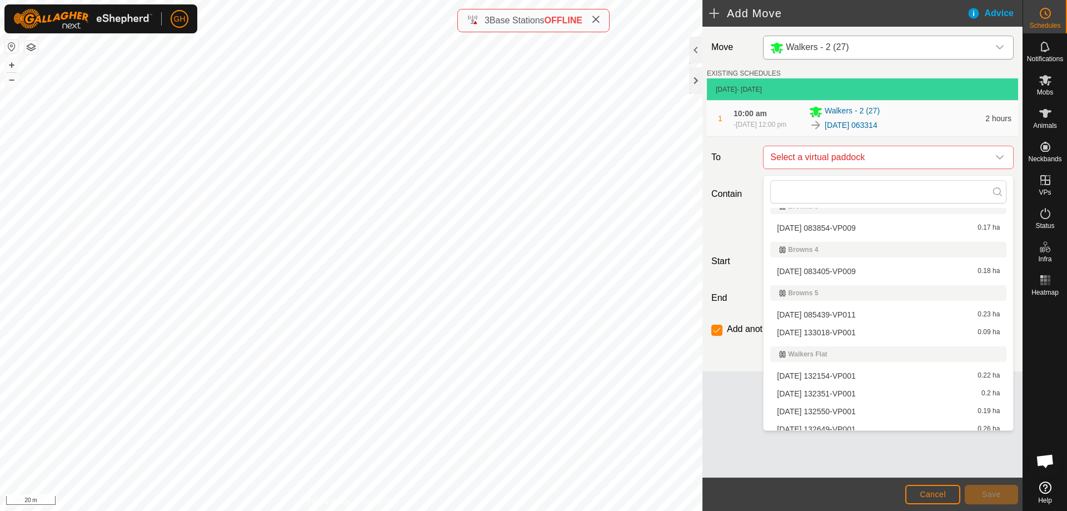
scroll to position [161, 0]
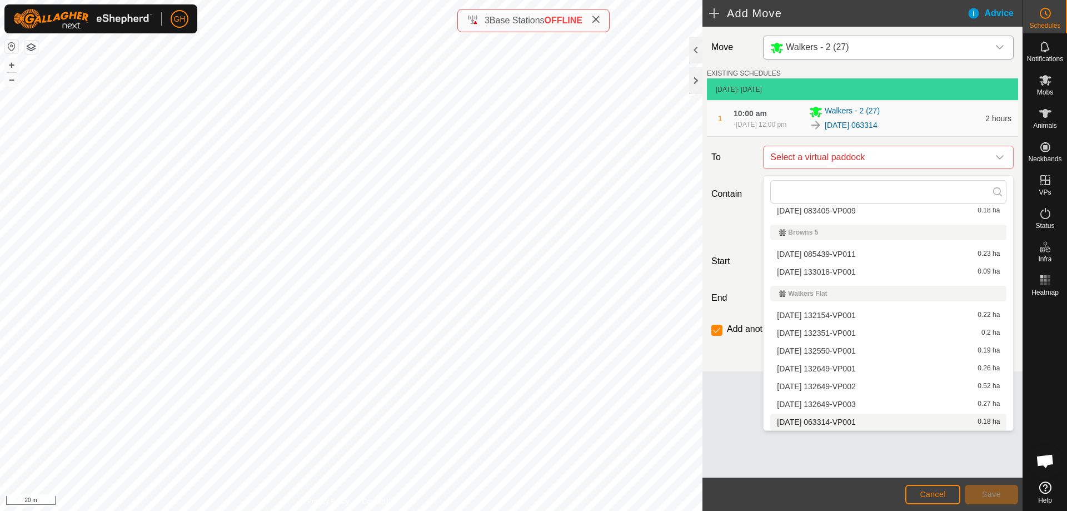
click at [843, 420] on li "[DATE] 063314-VP001 0.18 ha" at bounding box center [888, 422] width 236 height 17
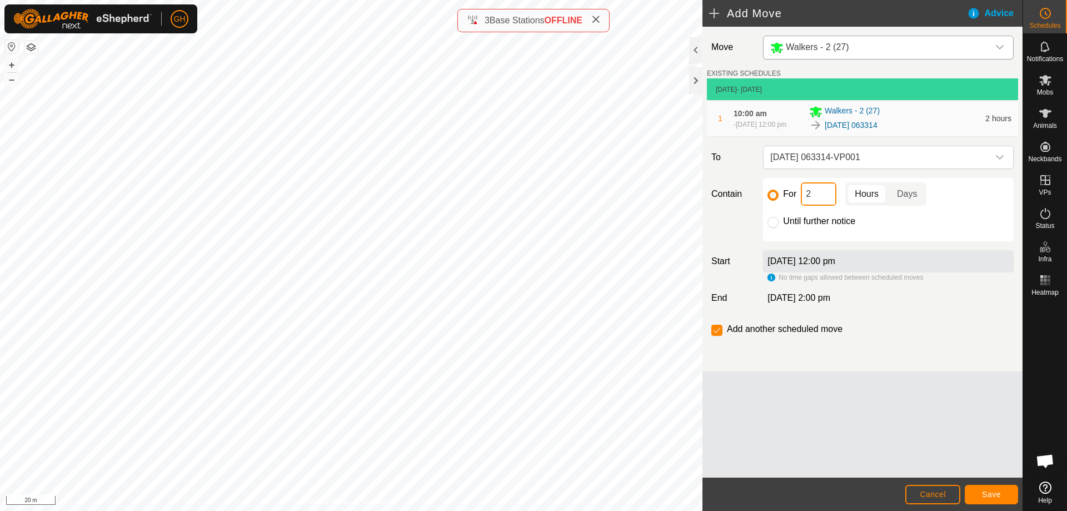
click at [833, 202] on input "2" at bounding box center [819, 193] width 36 height 23
type input "22"
click at [719, 334] on input "checkbox" at bounding box center [716, 330] width 11 height 11
checkbox input "false"
click at [989, 500] on button "Save" at bounding box center [991, 494] width 53 height 19
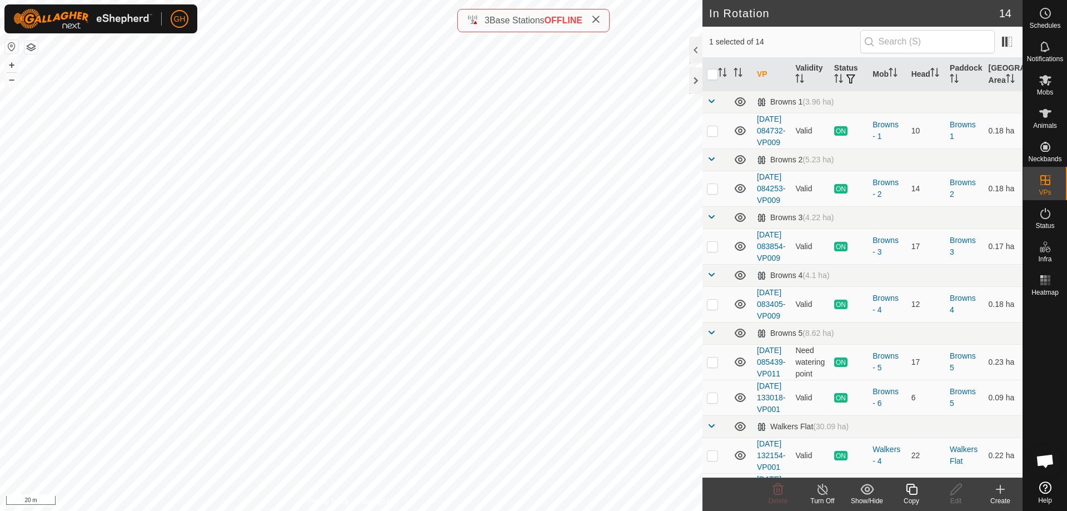
click at [914, 493] on icon at bounding box center [912, 488] width 14 height 13
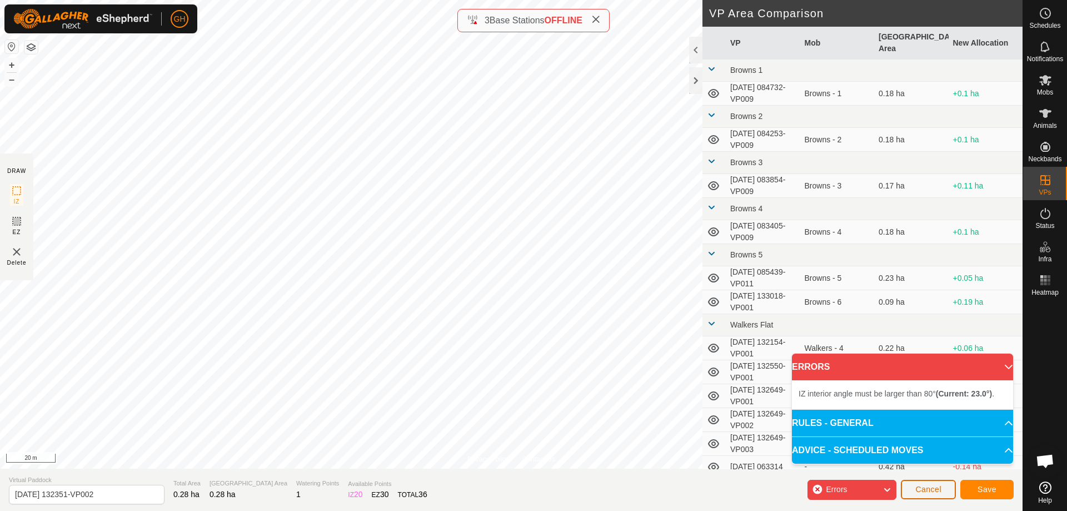
click at [943, 494] on button "Cancel" at bounding box center [928, 489] width 55 height 19
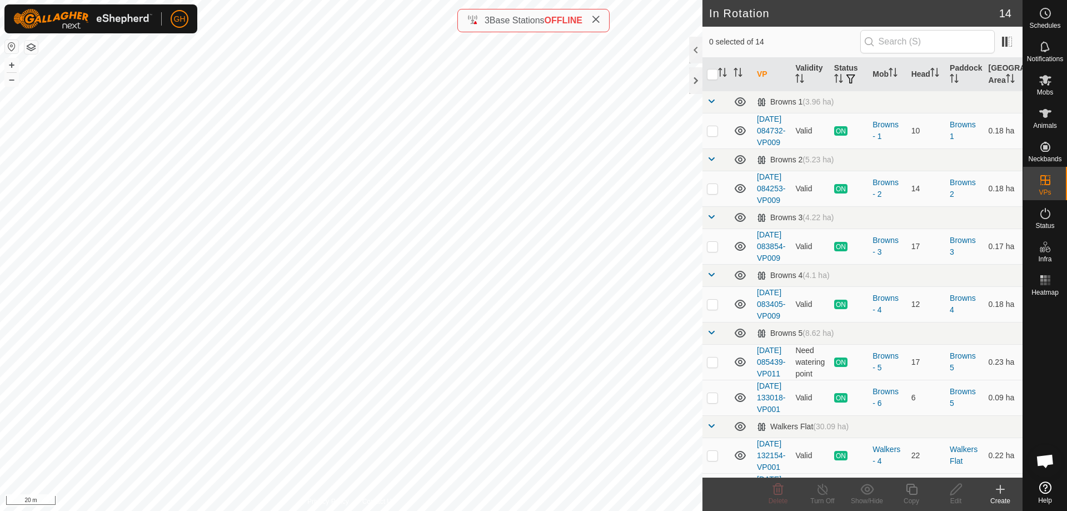
checkbox input "true"
click at [1000, 500] on div "Create" at bounding box center [1000, 501] width 44 height 10
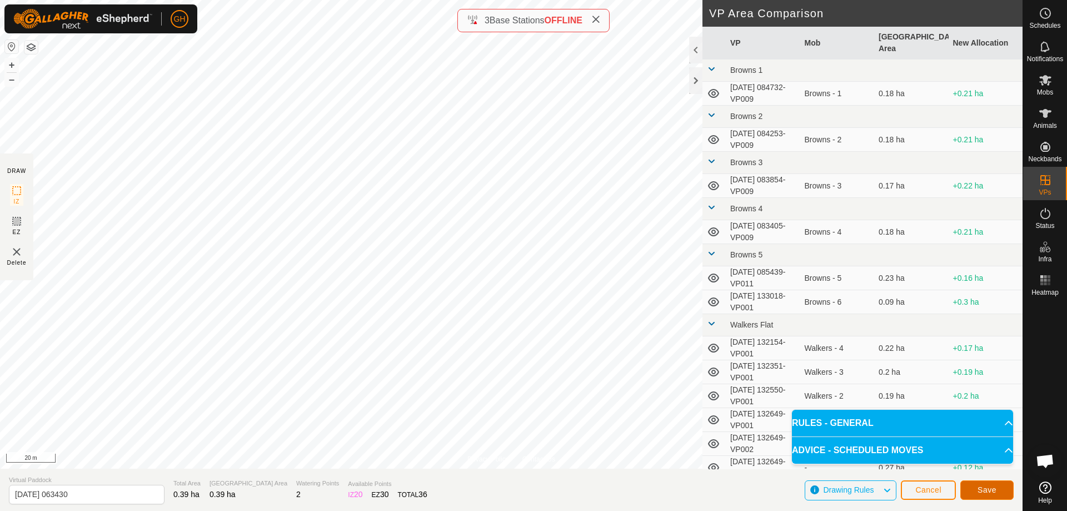
click at [993, 489] on span "Save" at bounding box center [987, 489] width 19 height 9
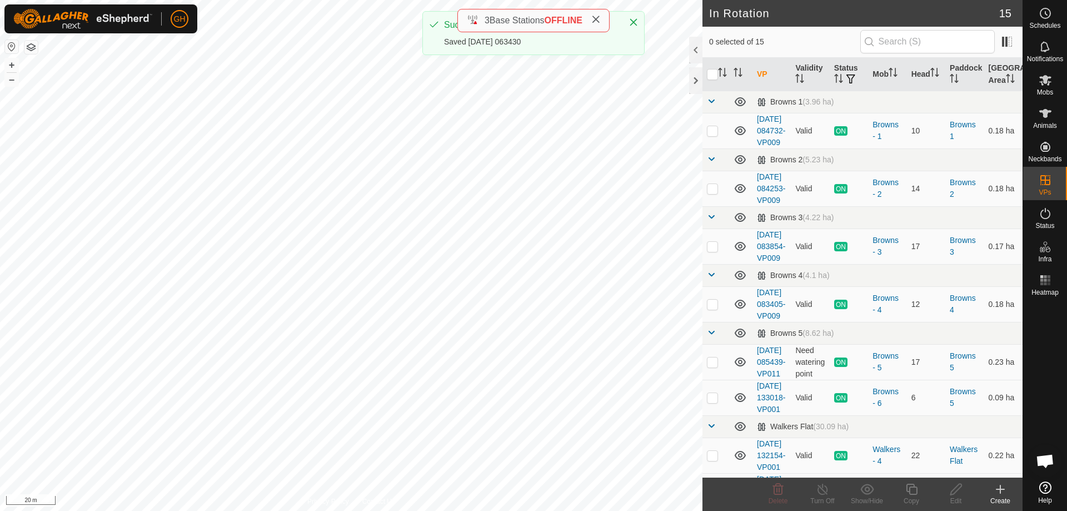
checkbox input "true"
click at [916, 485] on icon at bounding box center [912, 488] width 14 height 13
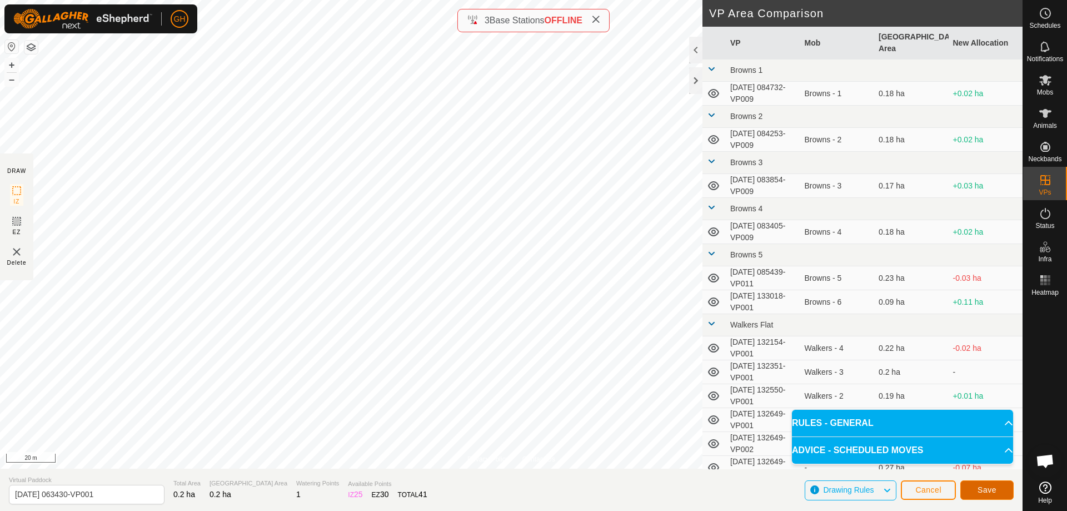
click at [1002, 482] on button "Save" at bounding box center [986, 489] width 53 height 19
